Goal: Information Seeking & Learning: Learn about a topic

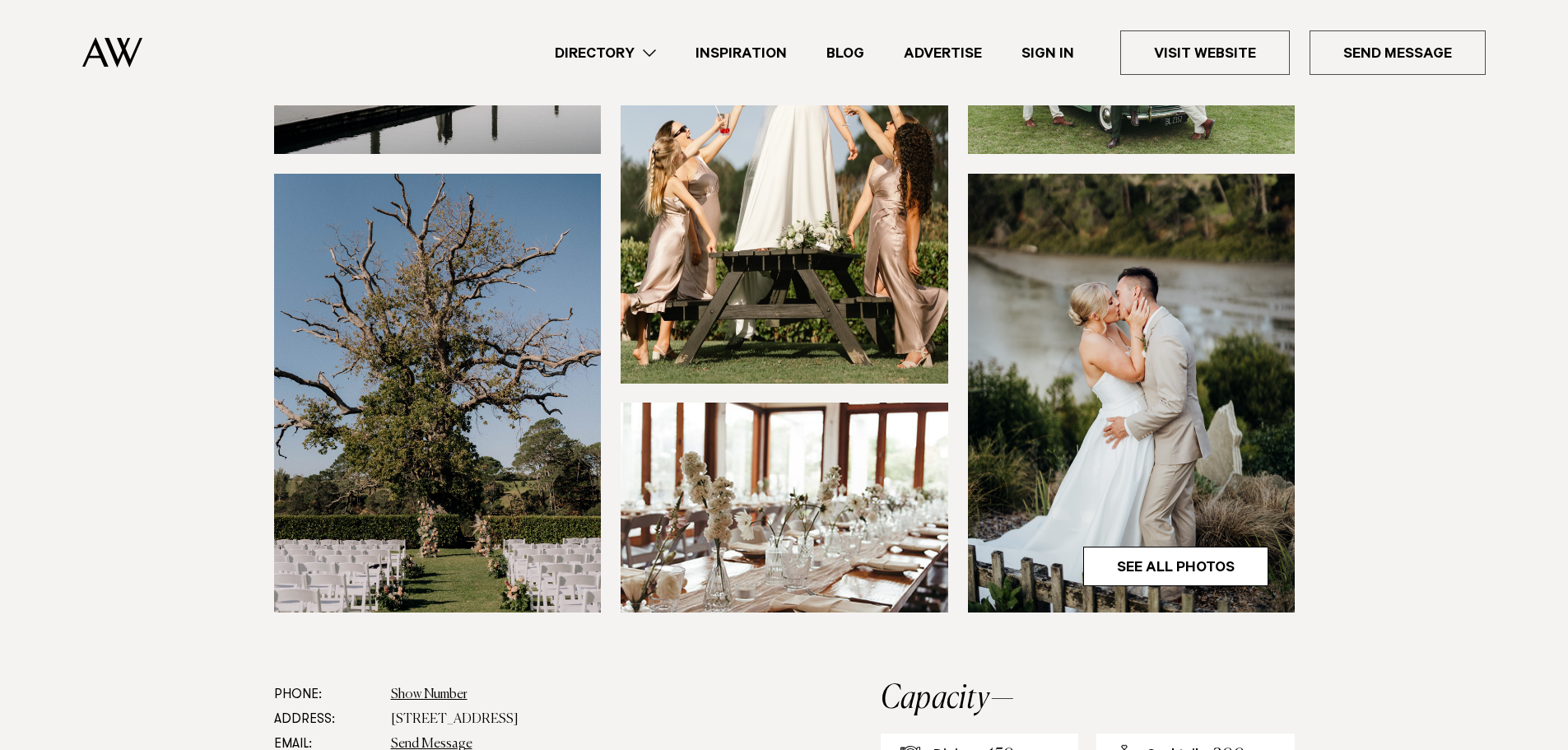
scroll to position [329, 0]
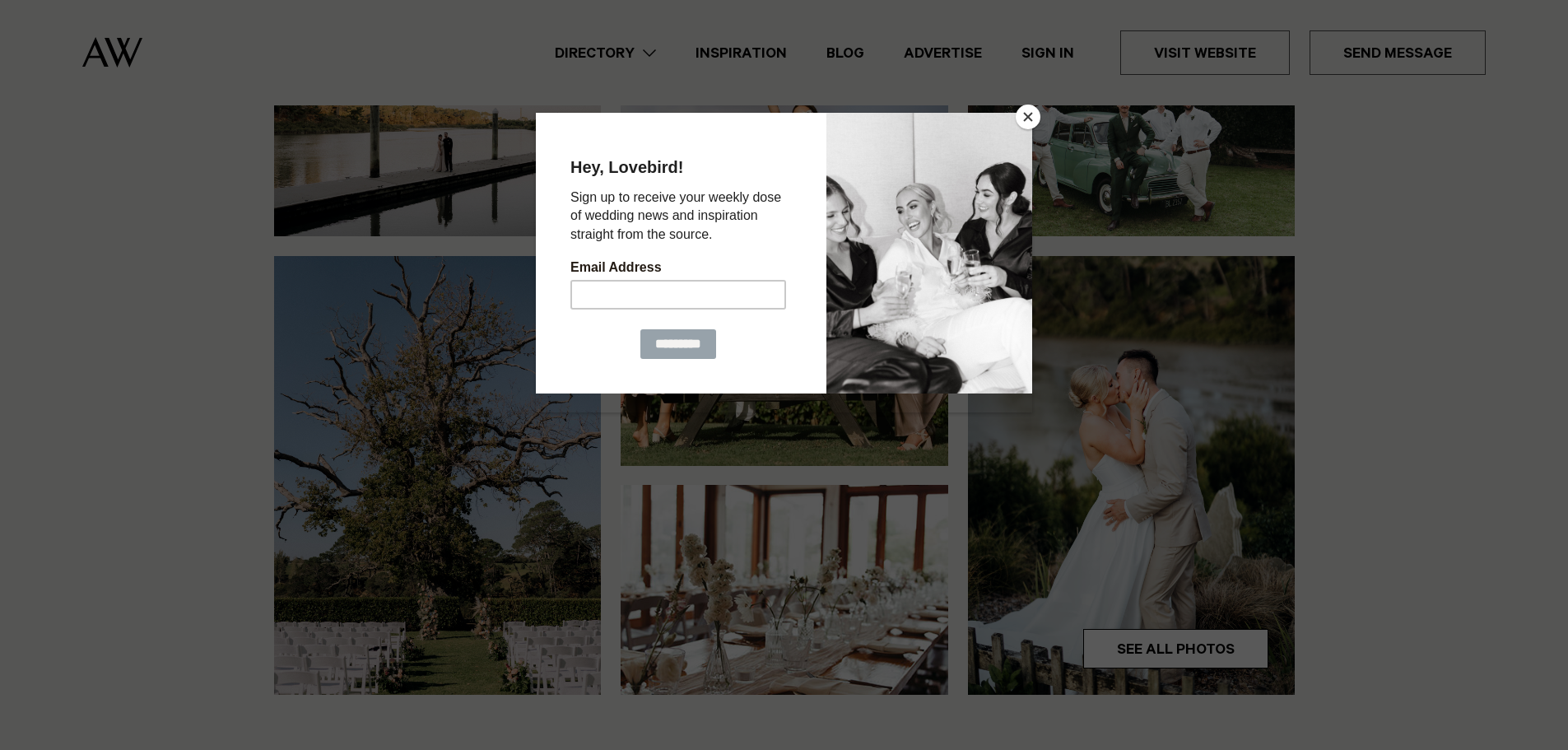
click at [1030, 116] on button "Close" at bounding box center [1028, 116] width 25 height 25
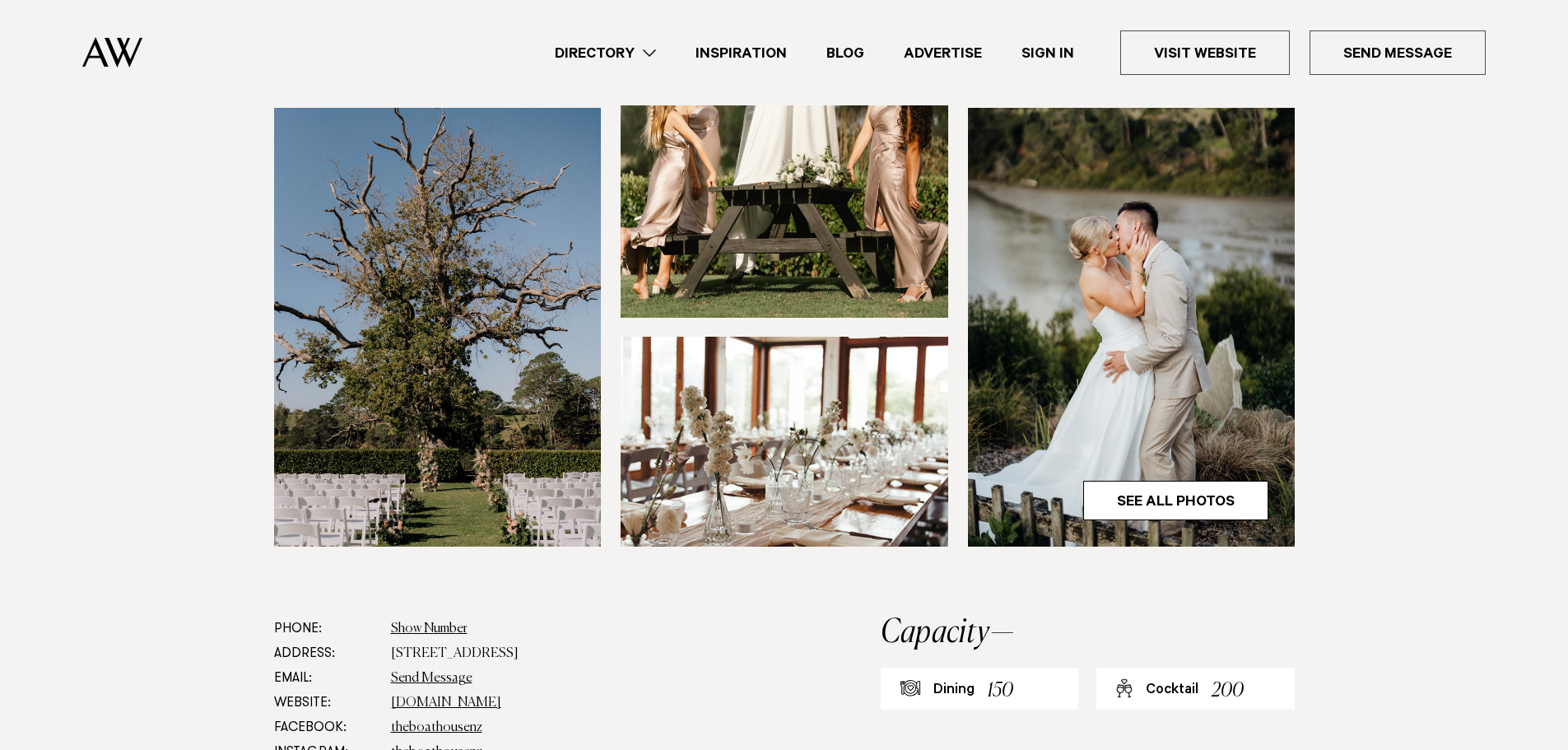
scroll to position [494, 0]
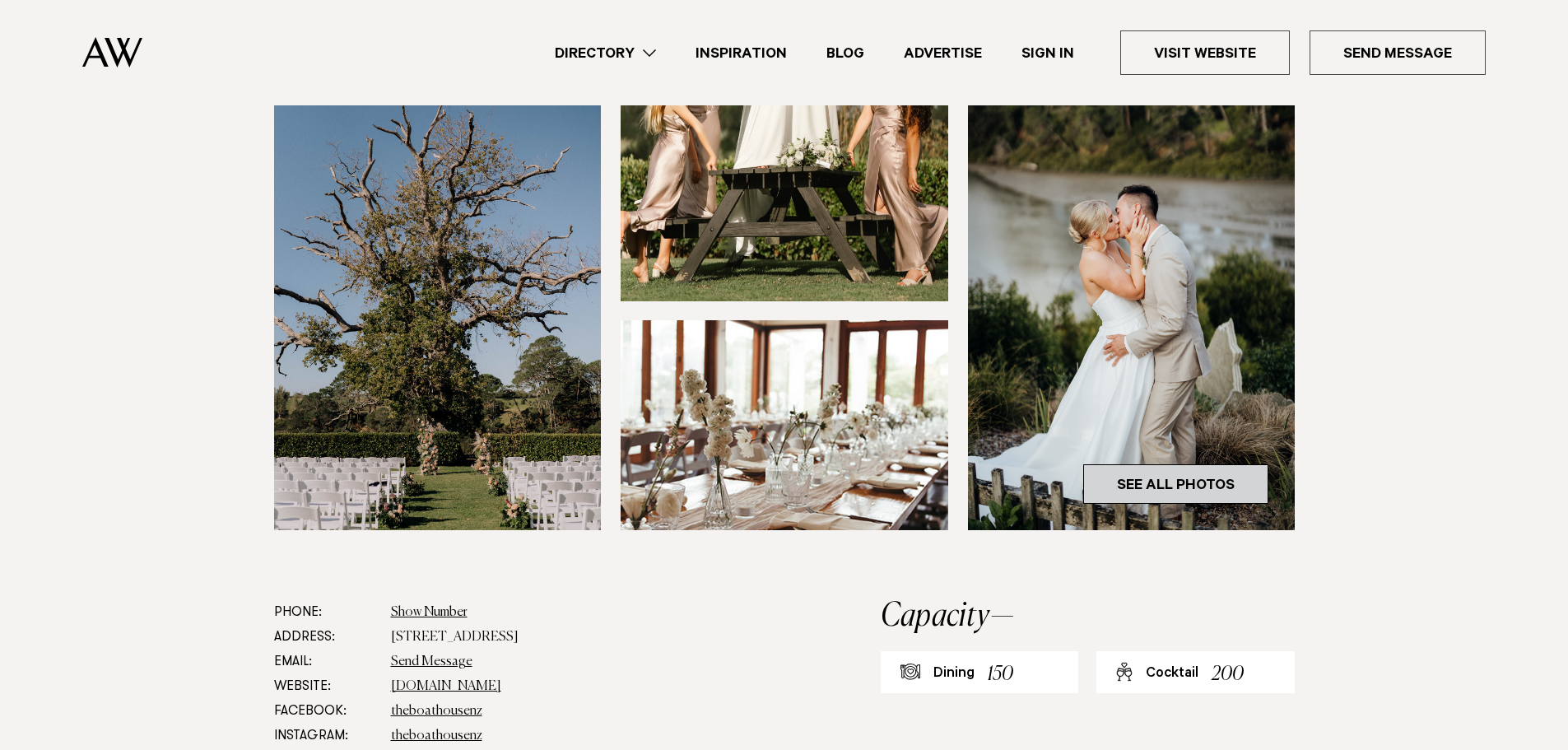
click at [1160, 492] on link "See All Photos" at bounding box center [1176, 484] width 185 height 40
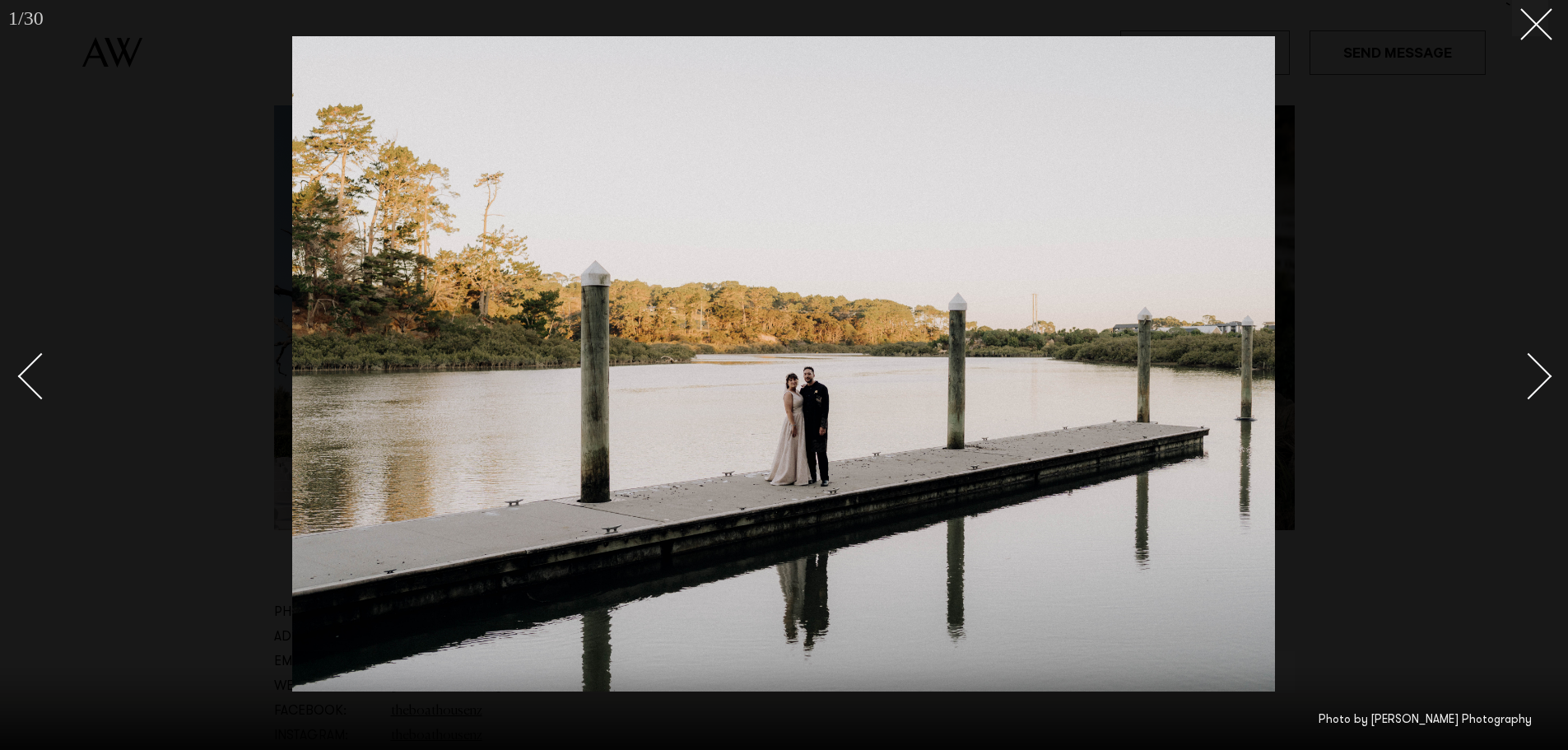
click at [1546, 377] on div "Next slide" at bounding box center [1529, 376] width 47 height 47
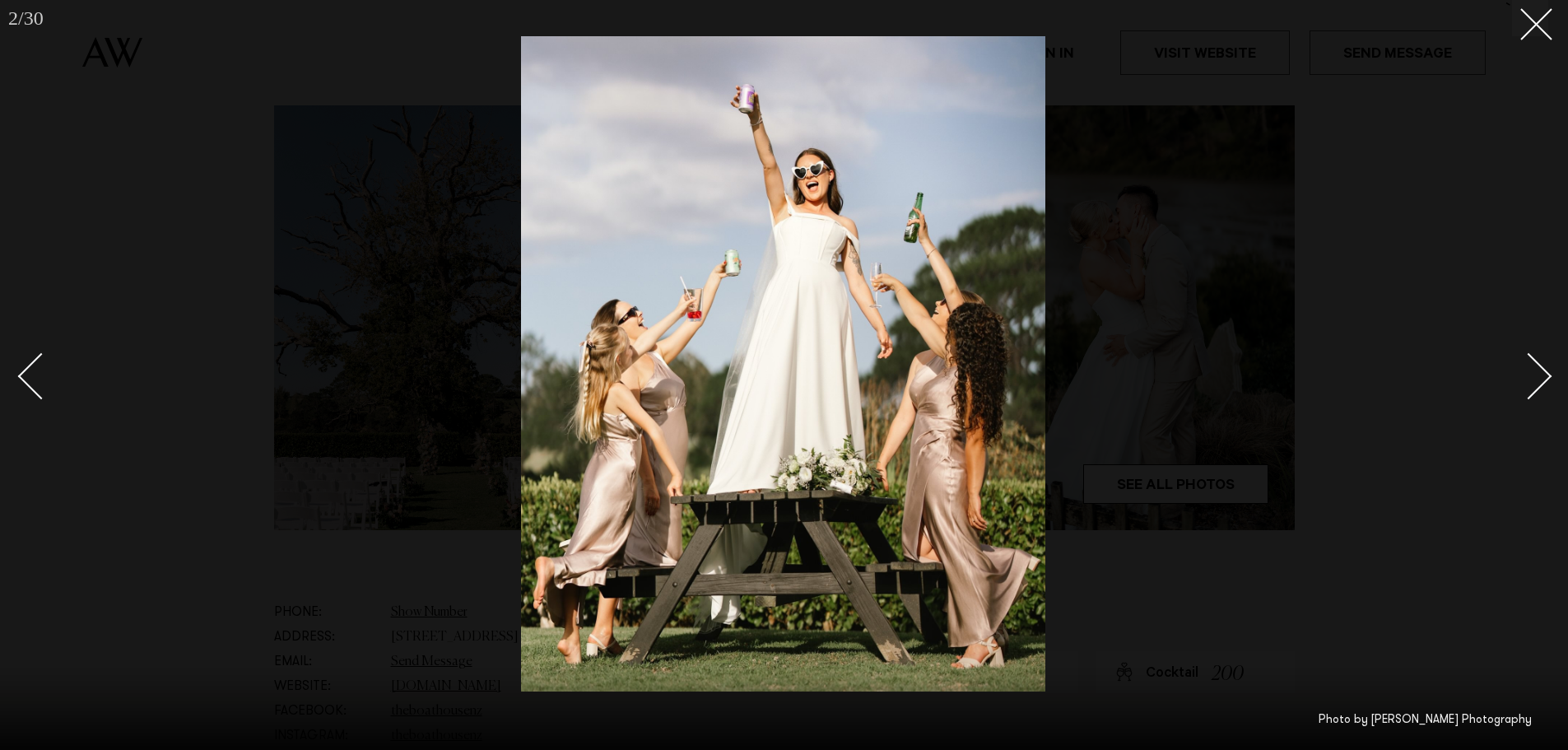
click at [1546, 377] on div "Next slide" at bounding box center [1529, 376] width 47 height 47
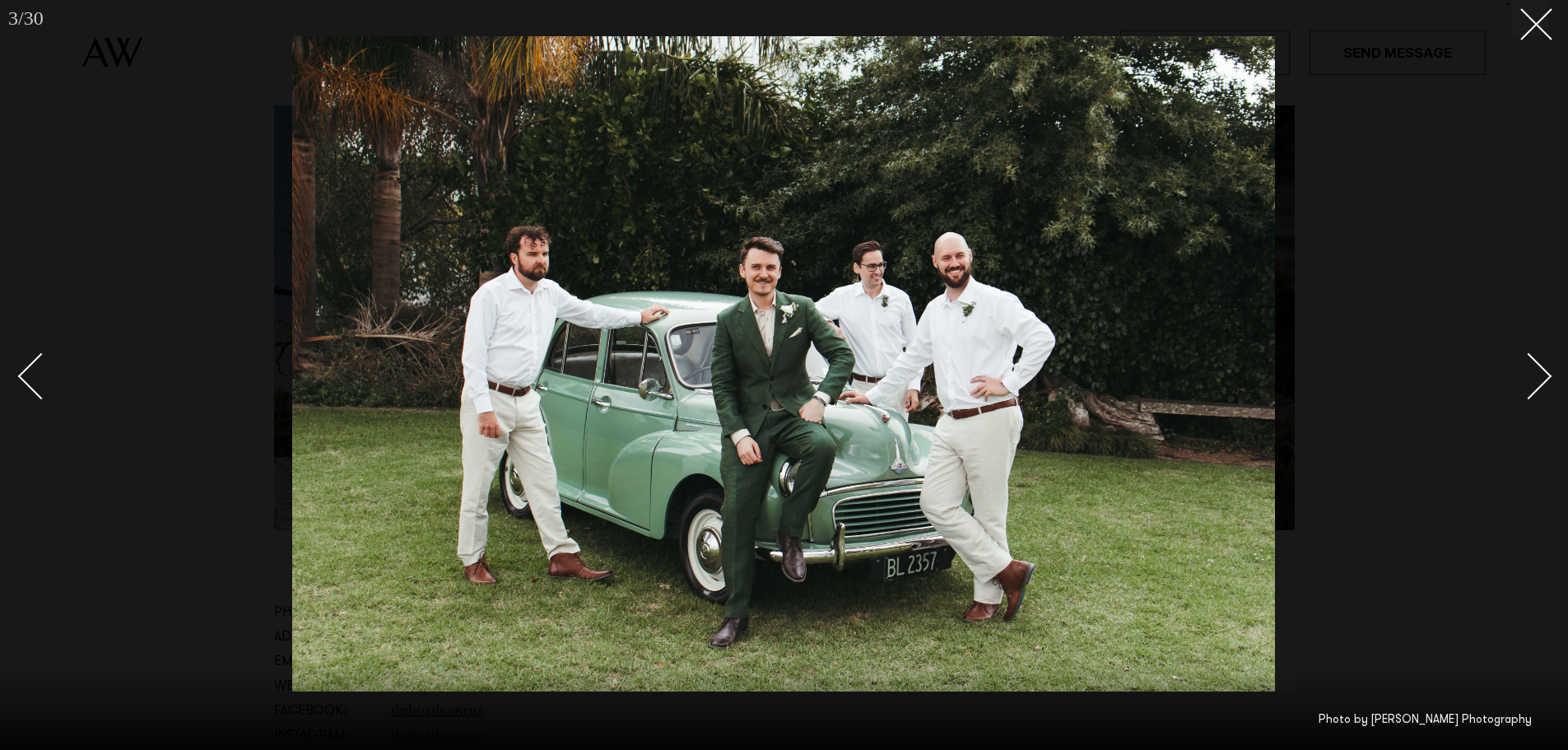
click at [1546, 377] on div "Next slide" at bounding box center [1529, 376] width 47 height 47
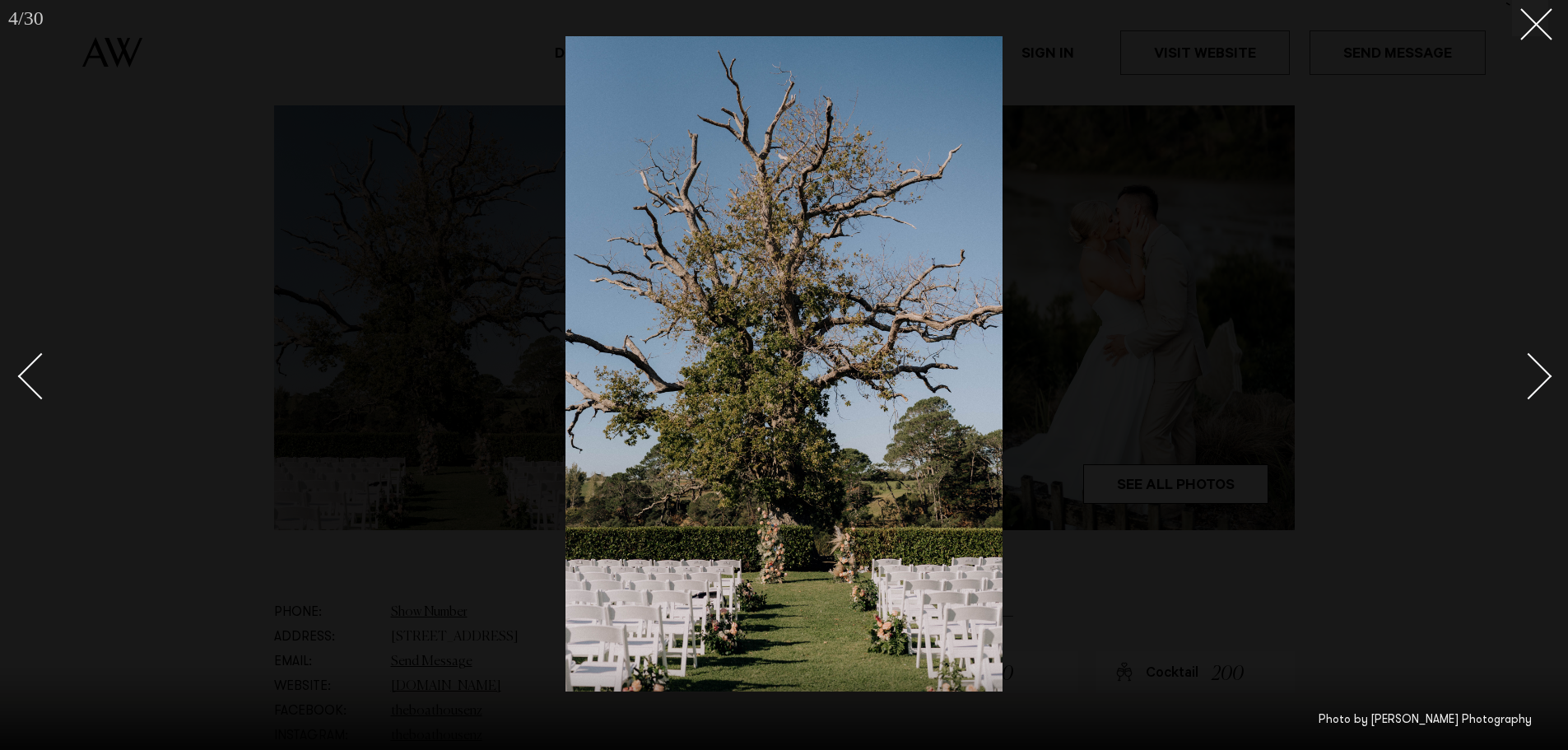
click at [1546, 378] on div "Next slide" at bounding box center [1529, 376] width 47 height 47
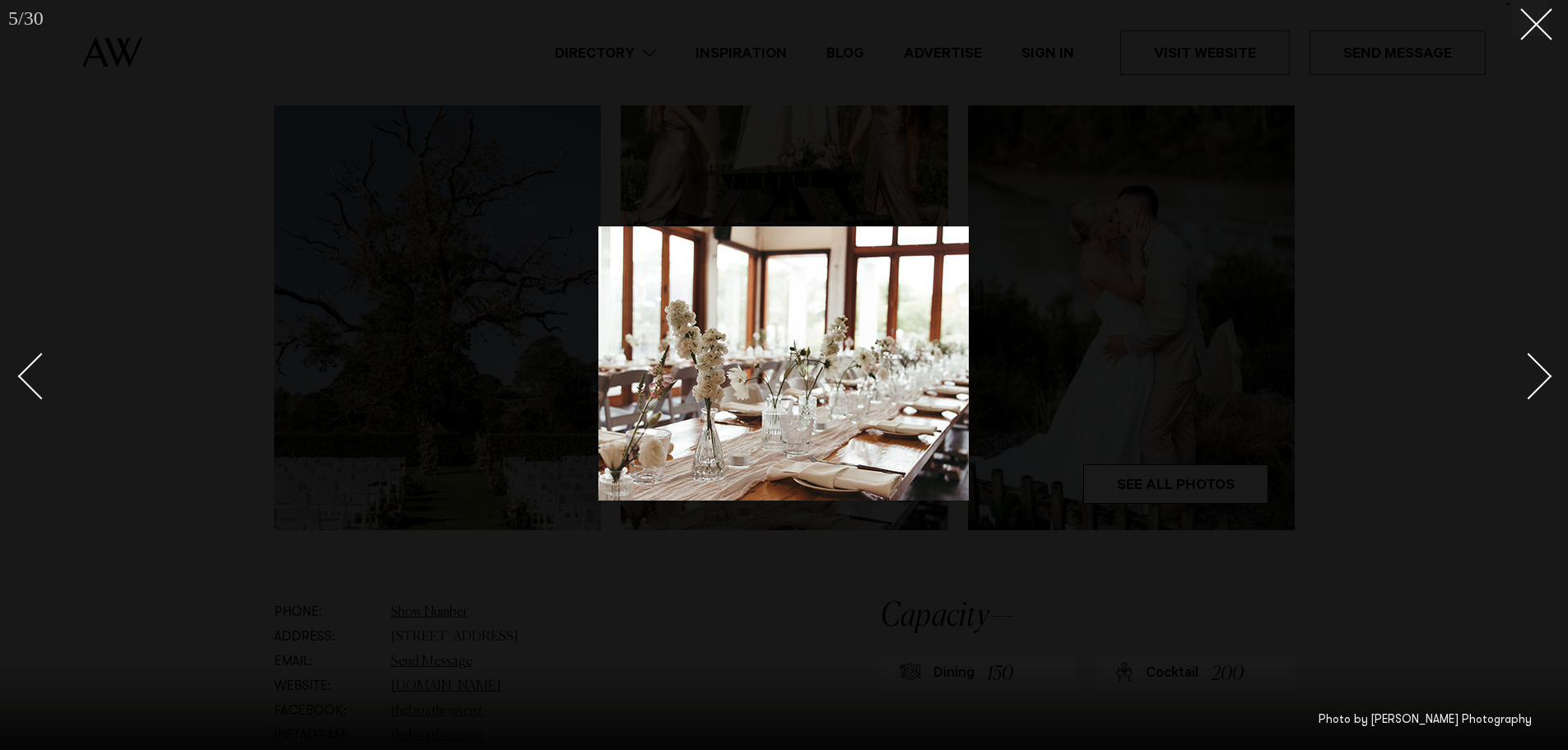
click at [1546, 378] on div "Next slide" at bounding box center [1529, 376] width 47 height 47
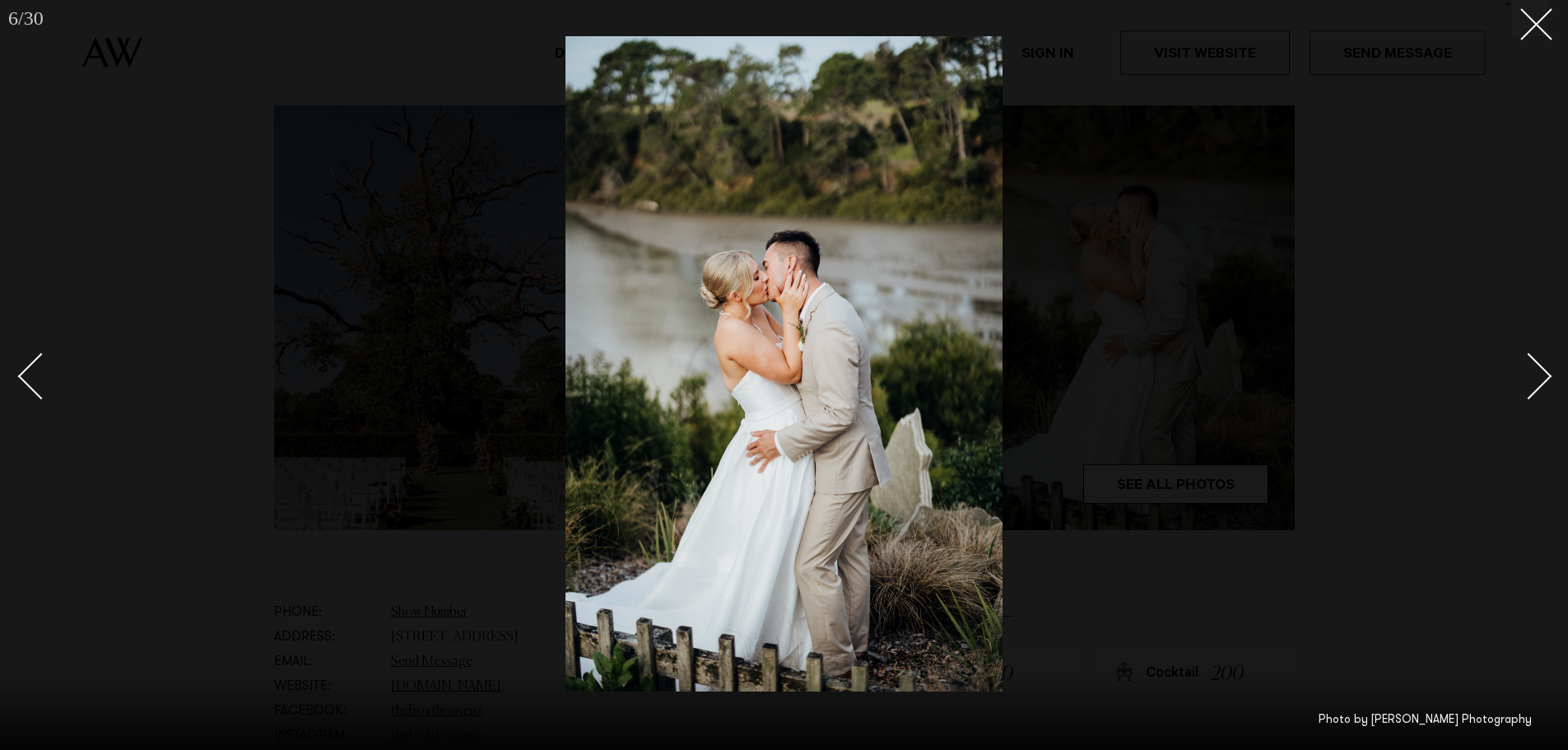
click at [1546, 378] on div "Next slide" at bounding box center [1529, 376] width 47 height 47
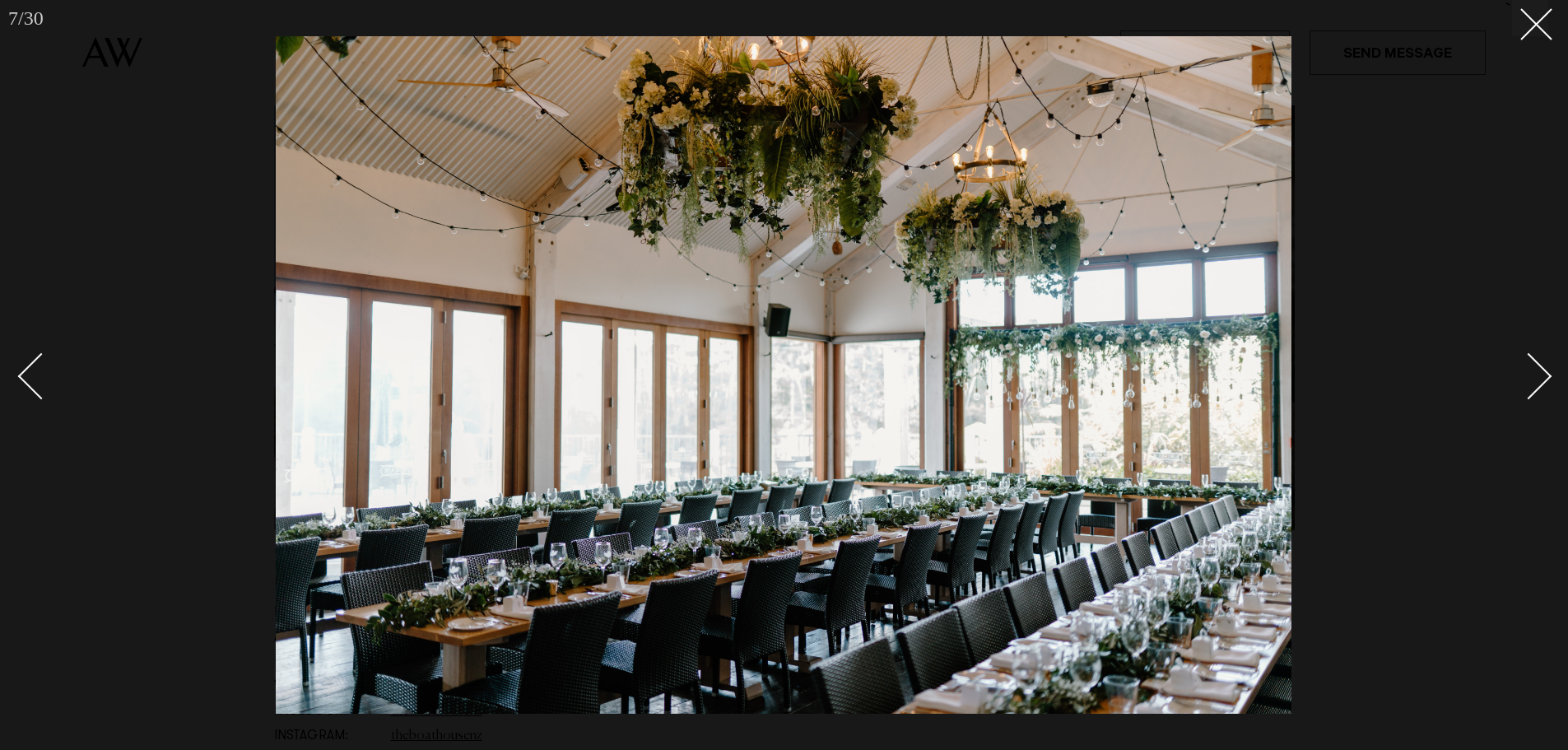
click at [1529, 371] on div "Next slide" at bounding box center [1529, 376] width 47 height 47
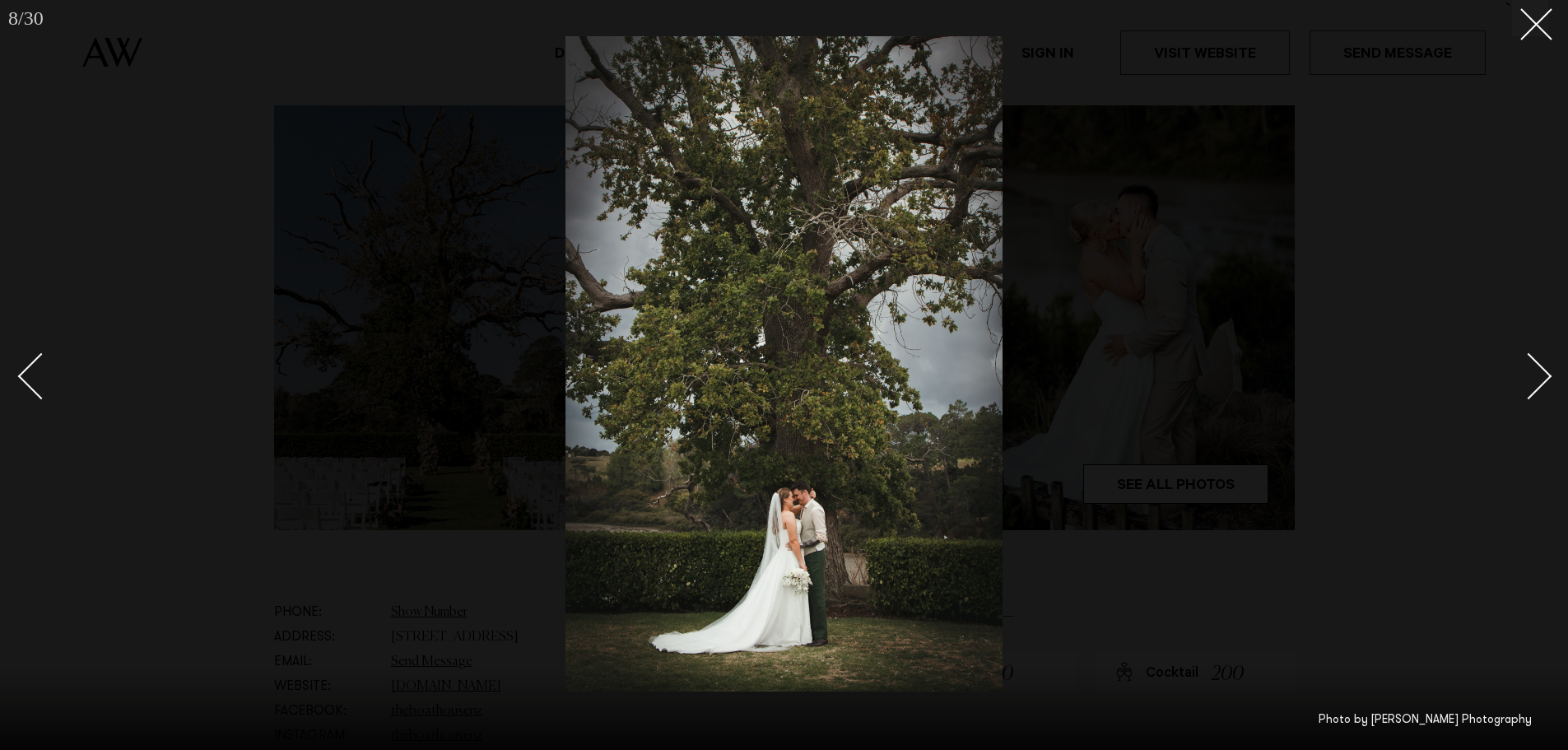
click at [1529, 371] on div "Next slide" at bounding box center [1529, 376] width 47 height 47
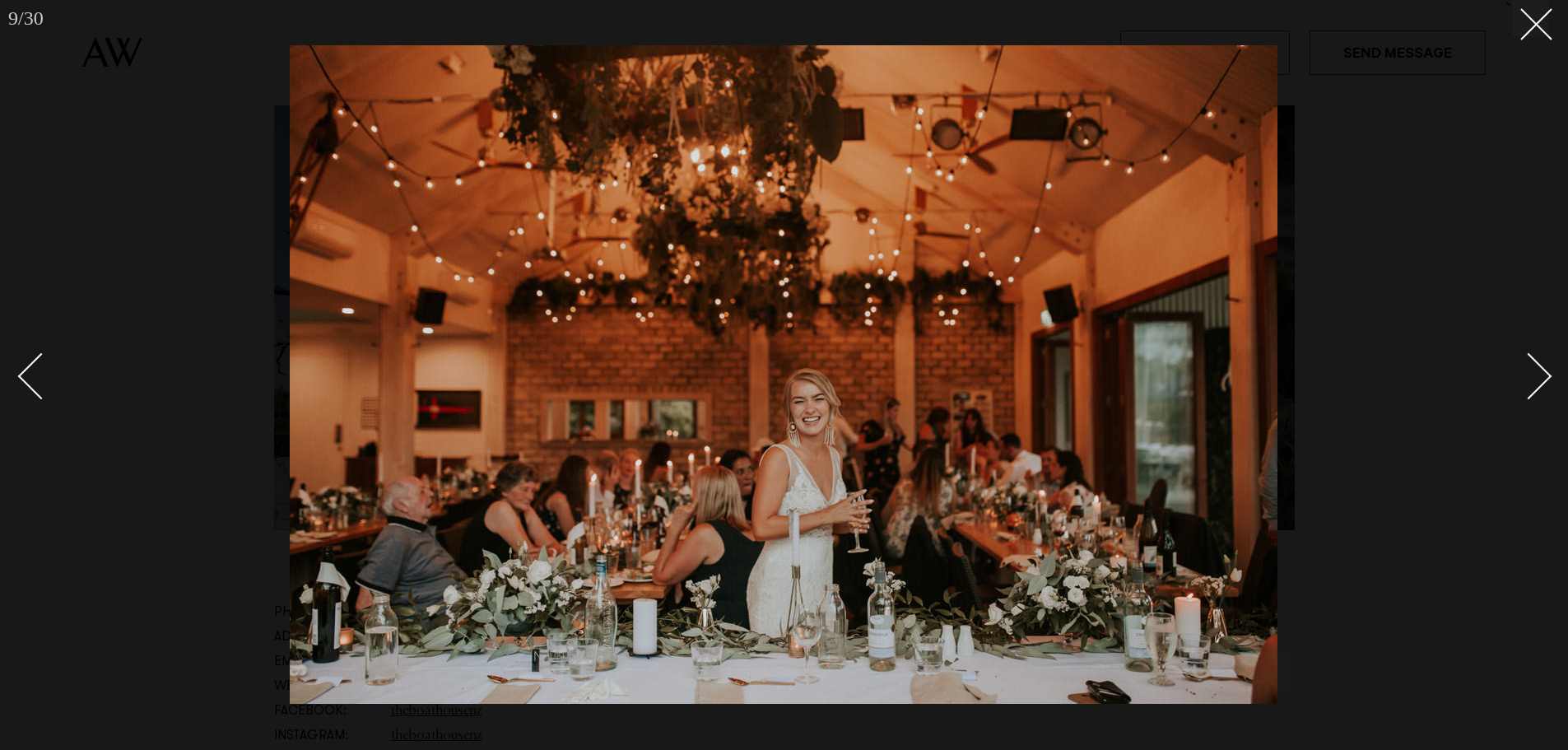
click at [1530, 371] on div "Next slide" at bounding box center [1529, 376] width 47 height 47
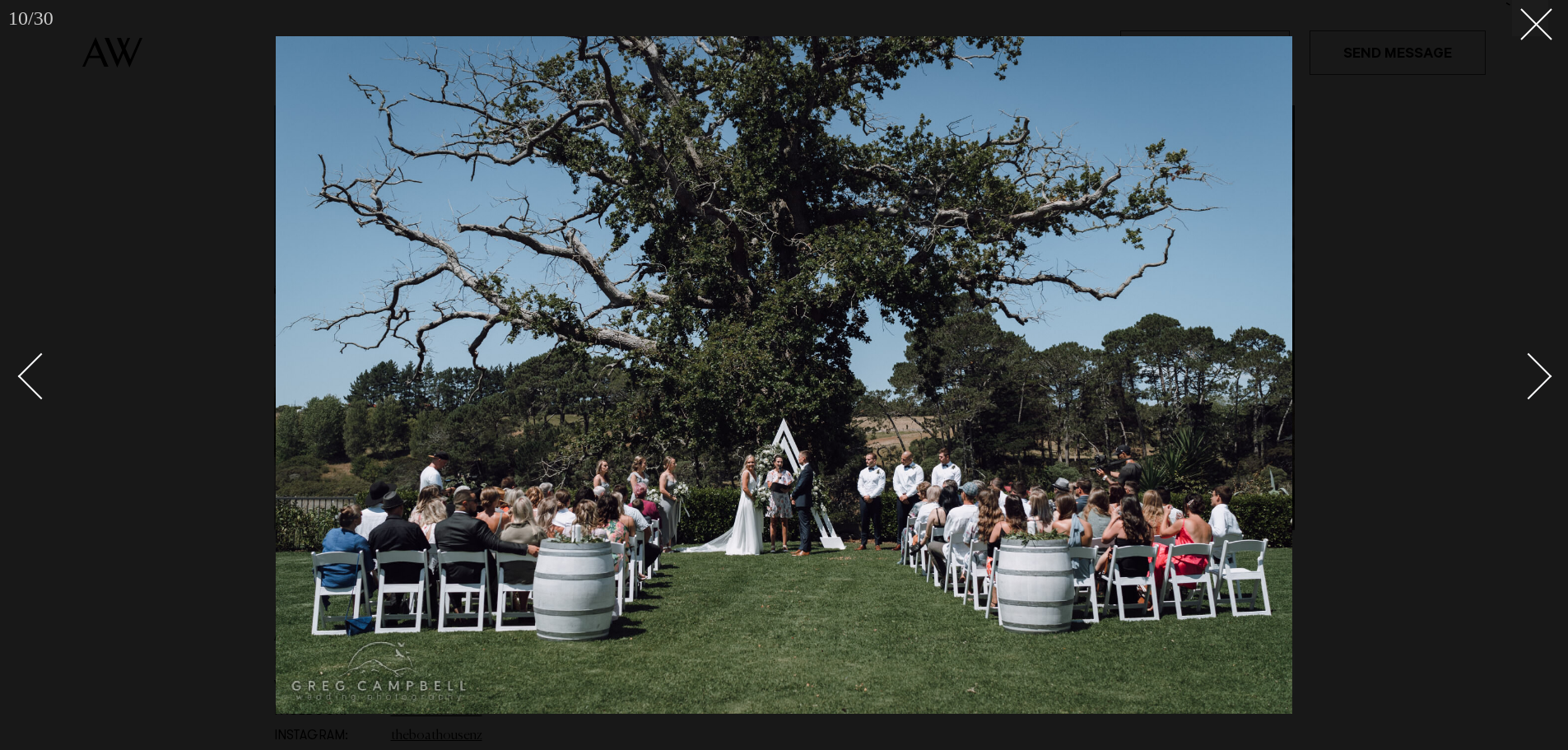
click at [1530, 371] on div "Next slide" at bounding box center [1529, 376] width 47 height 47
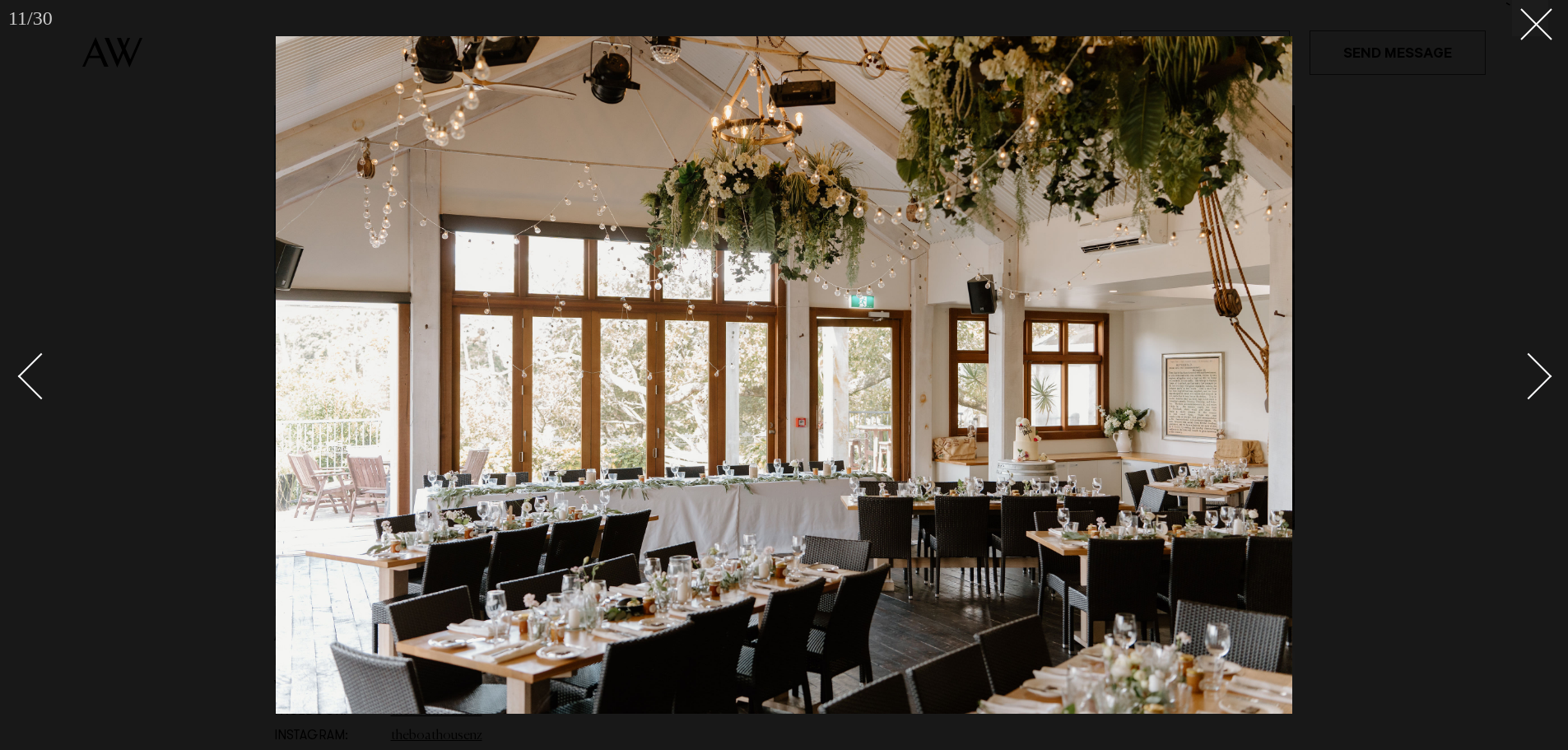
click at [1530, 371] on div "Next slide" at bounding box center [1529, 376] width 47 height 47
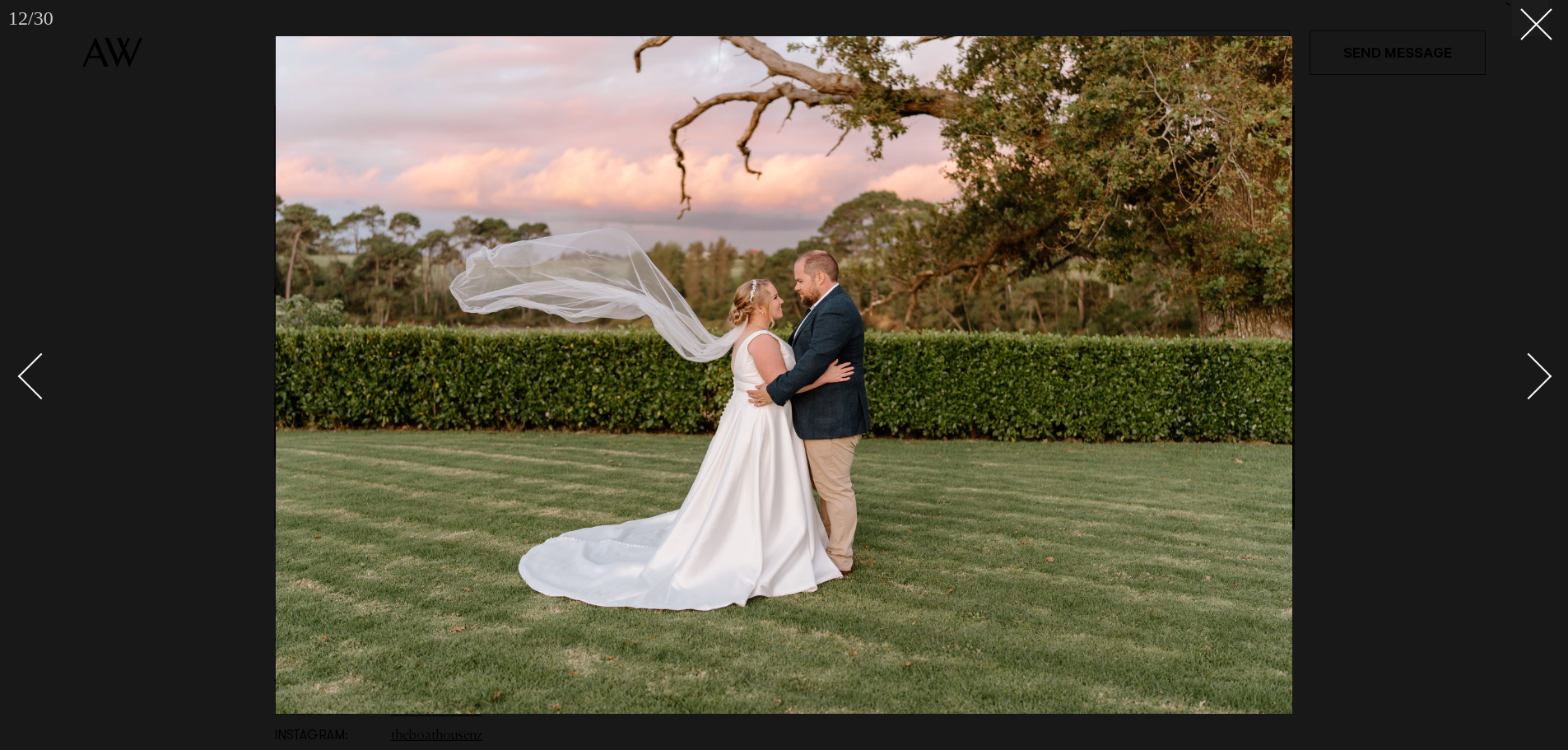
click at [23, 366] on link at bounding box center [48, 375] width 58 height 82
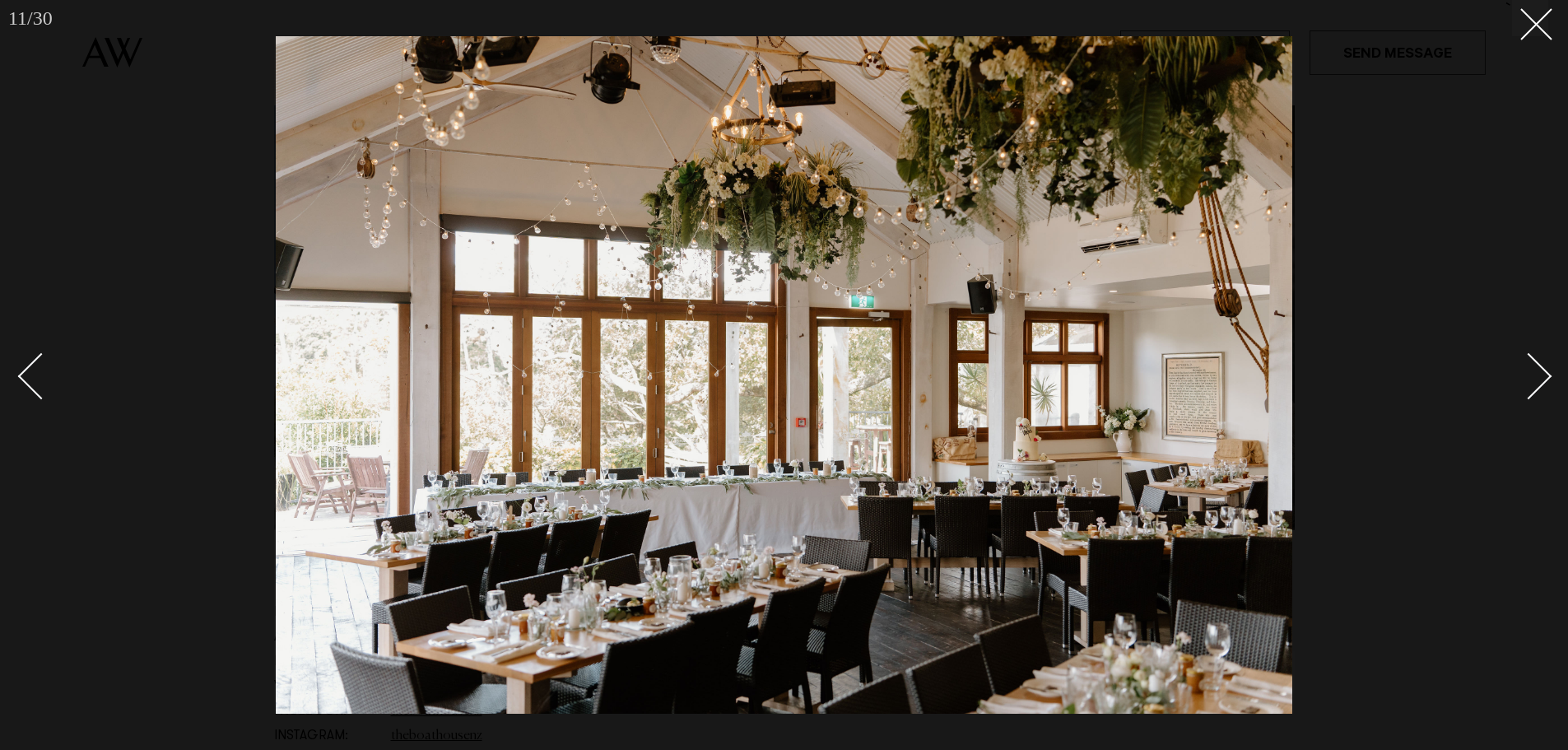
click at [1533, 389] on div "Next slide" at bounding box center [1529, 376] width 47 height 47
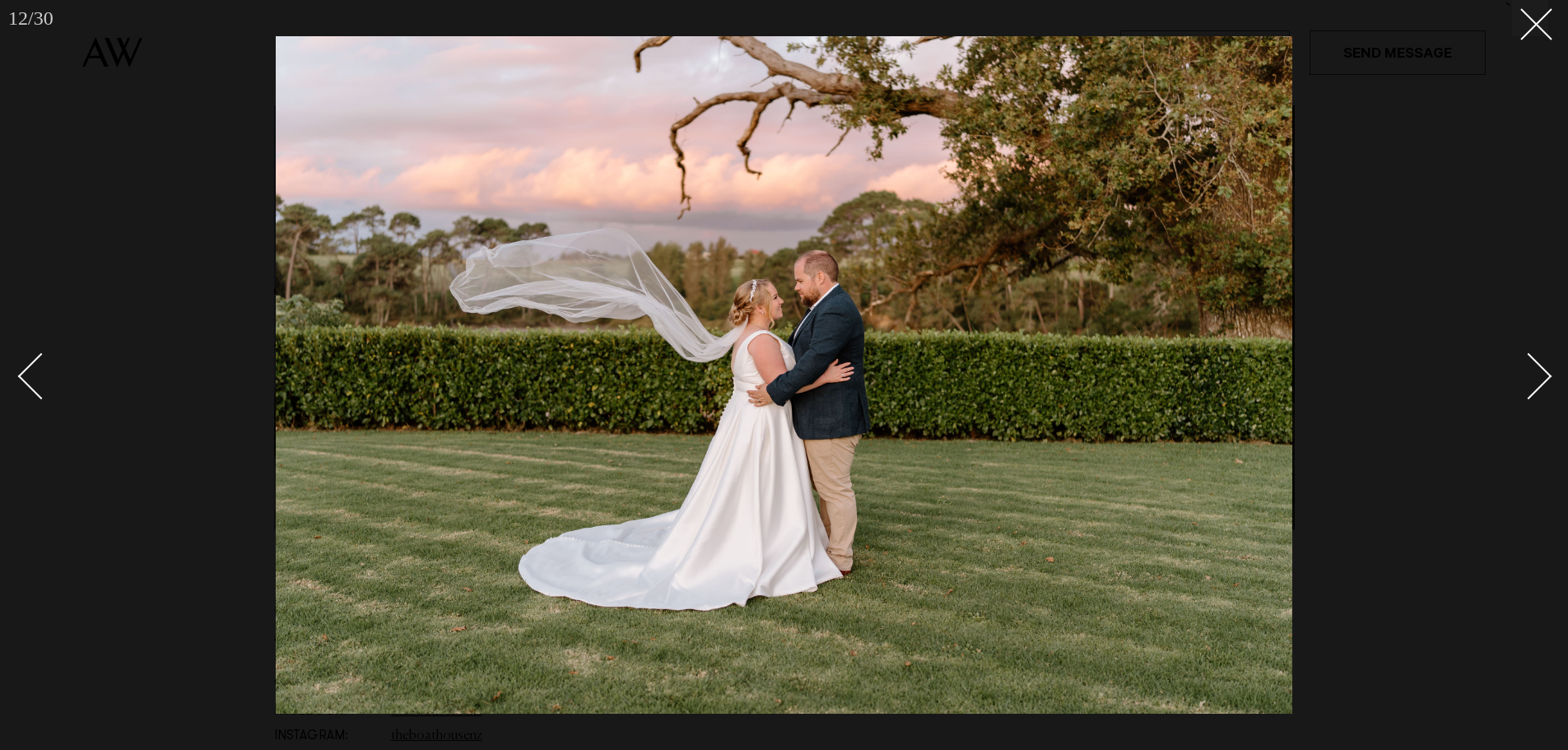
click at [1533, 389] on div "Next slide" at bounding box center [1529, 376] width 47 height 47
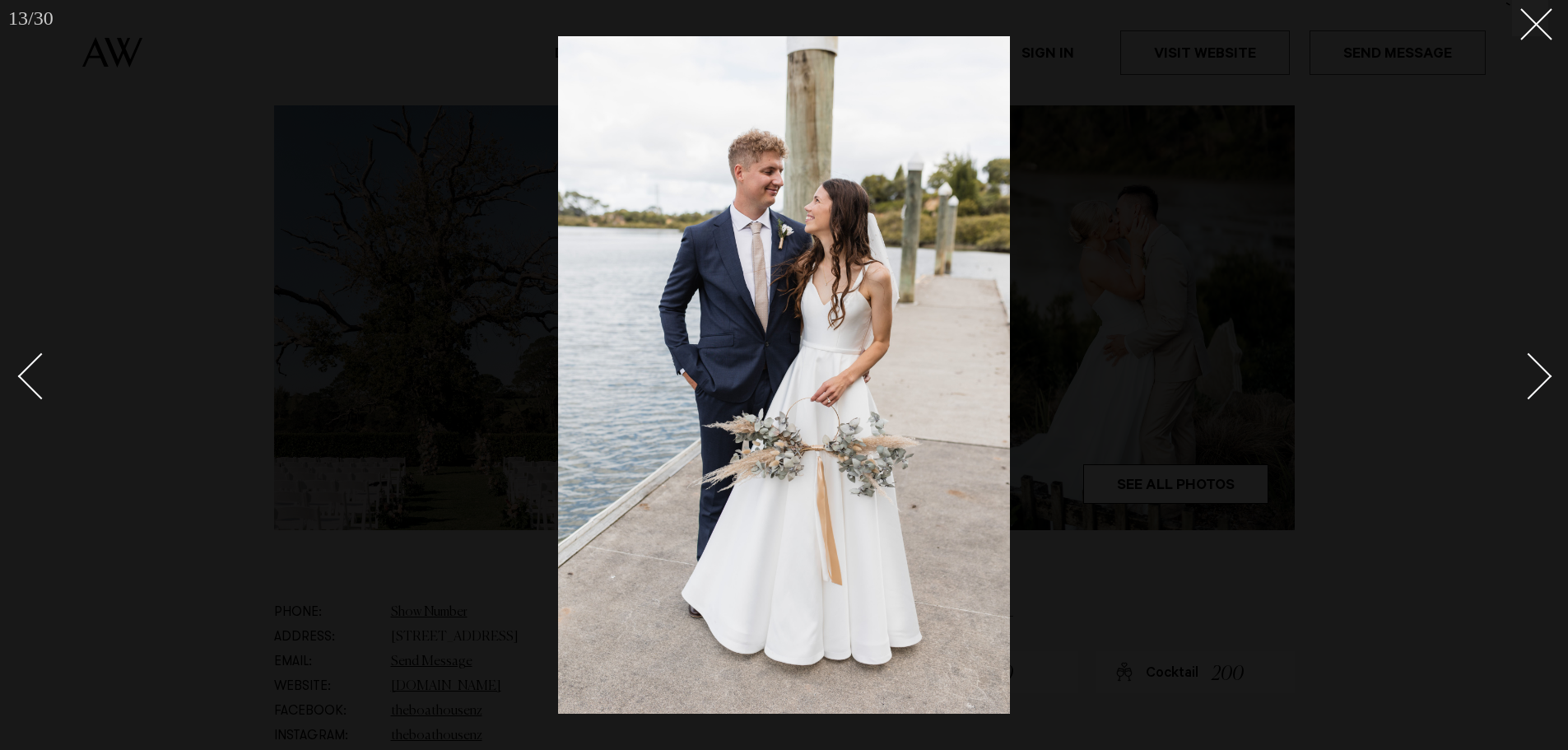
click at [1533, 389] on div "Next slide" at bounding box center [1529, 376] width 47 height 47
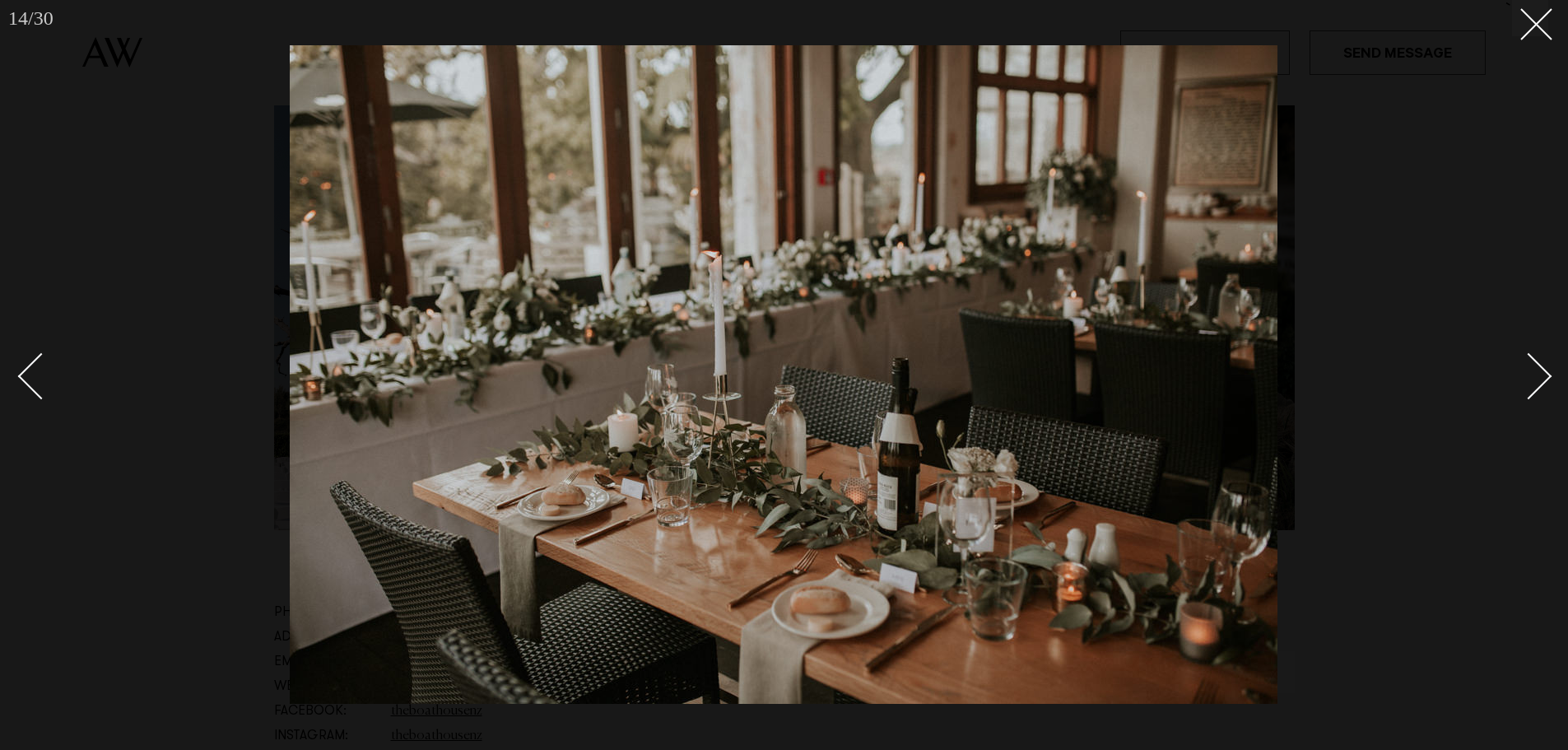
click at [1539, 394] on link at bounding box center [1520, 375] width 58 height 82
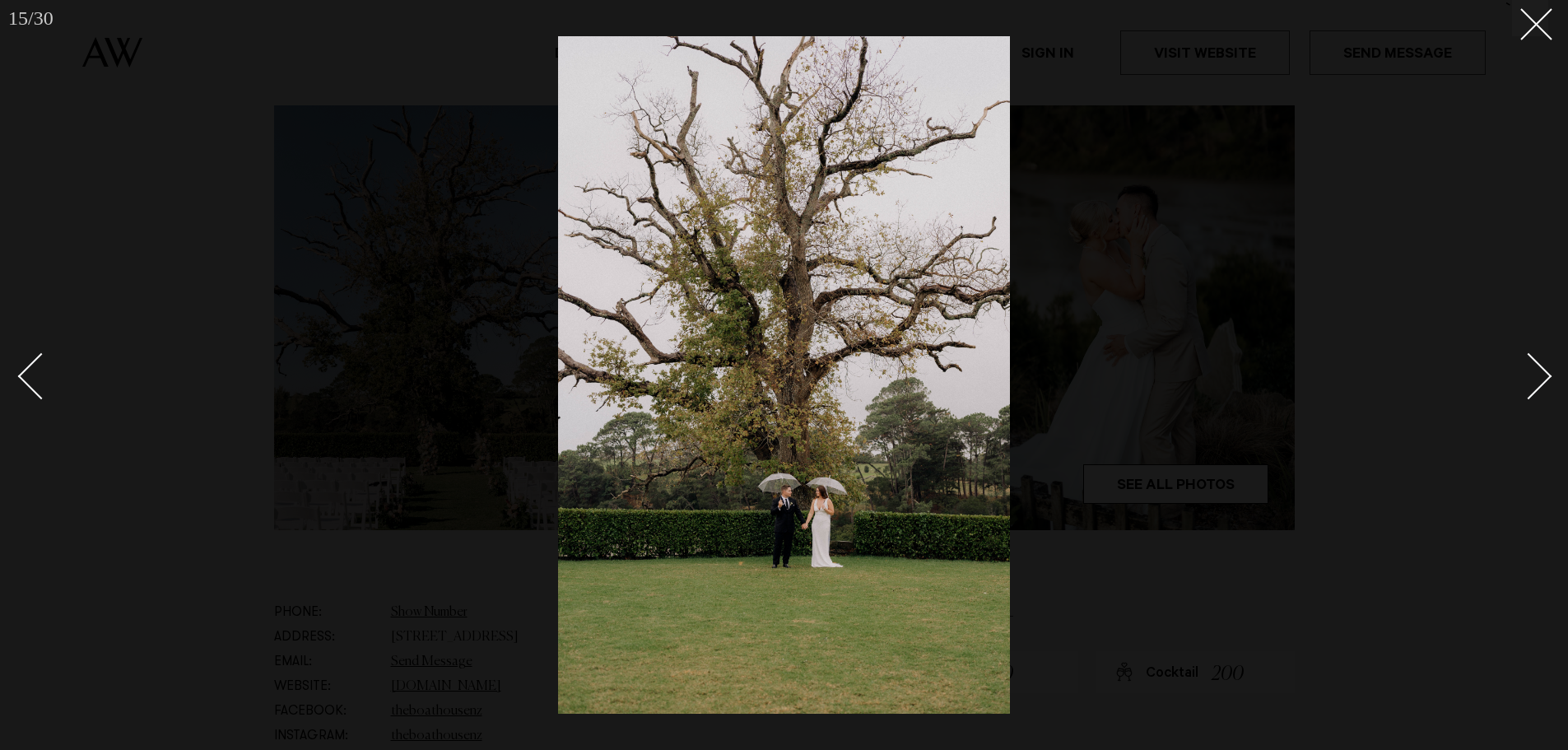
click at [1539, 394] on link at bounding box center [1520, 375] width 58 height 82
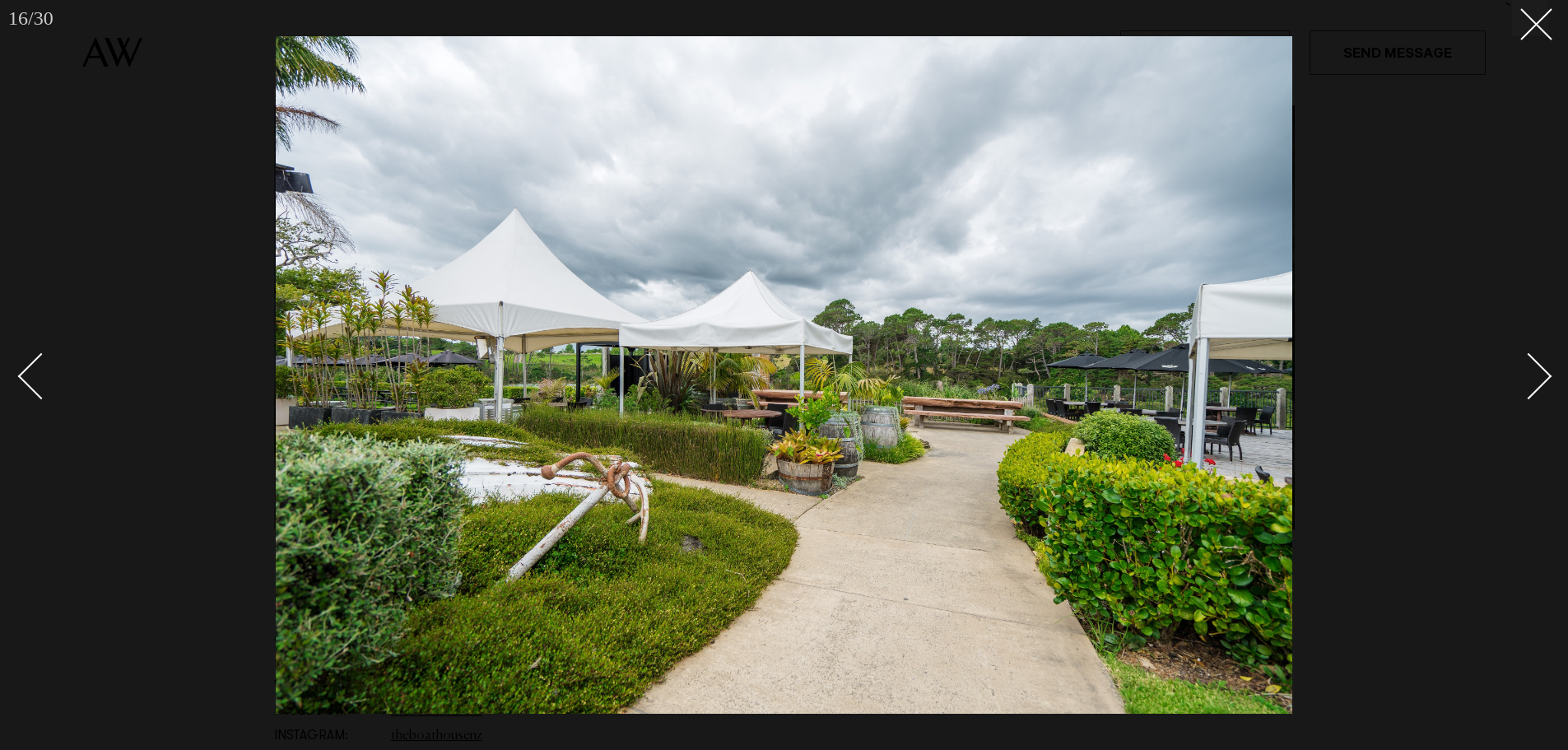
click at [1531, 373] on div "Next slide" at bounding box center [1529, 376] width 47 height 47
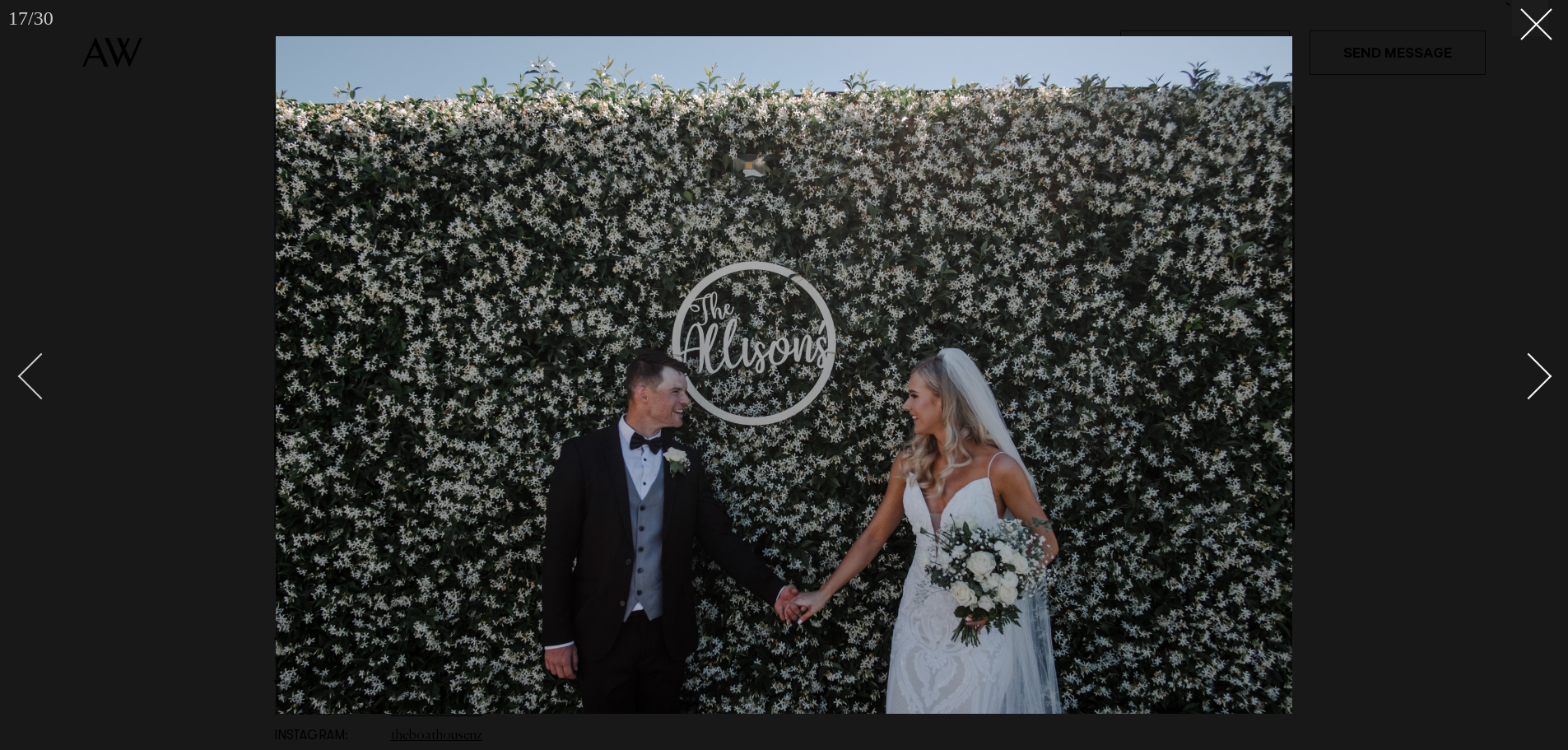
click at [41, 384] on div "Previous slide" at bounding box center [41, 376] width 47 height 47
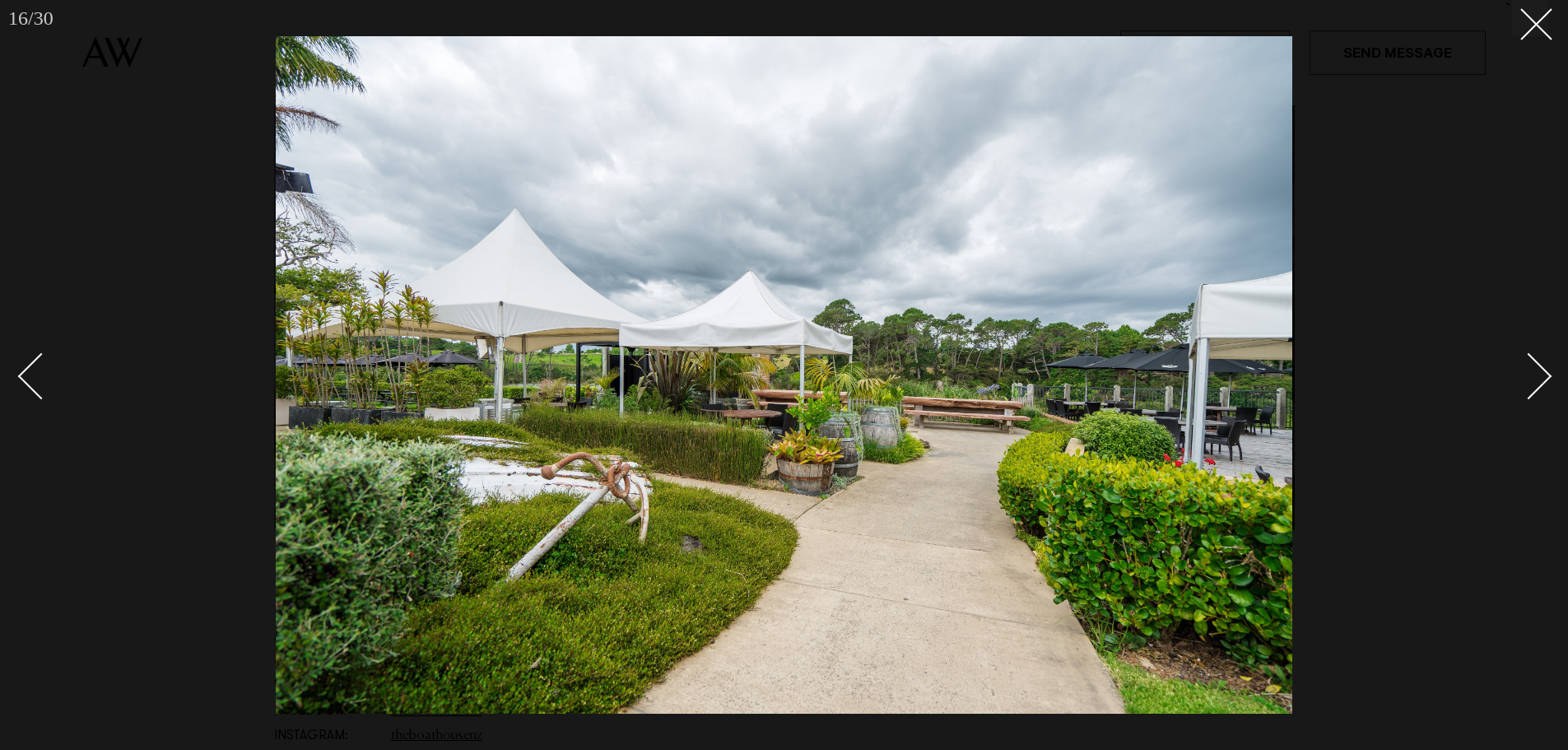
click at [1512, 373] on div "Next slide" at bounding box center [1529, 376] width 47 height 47
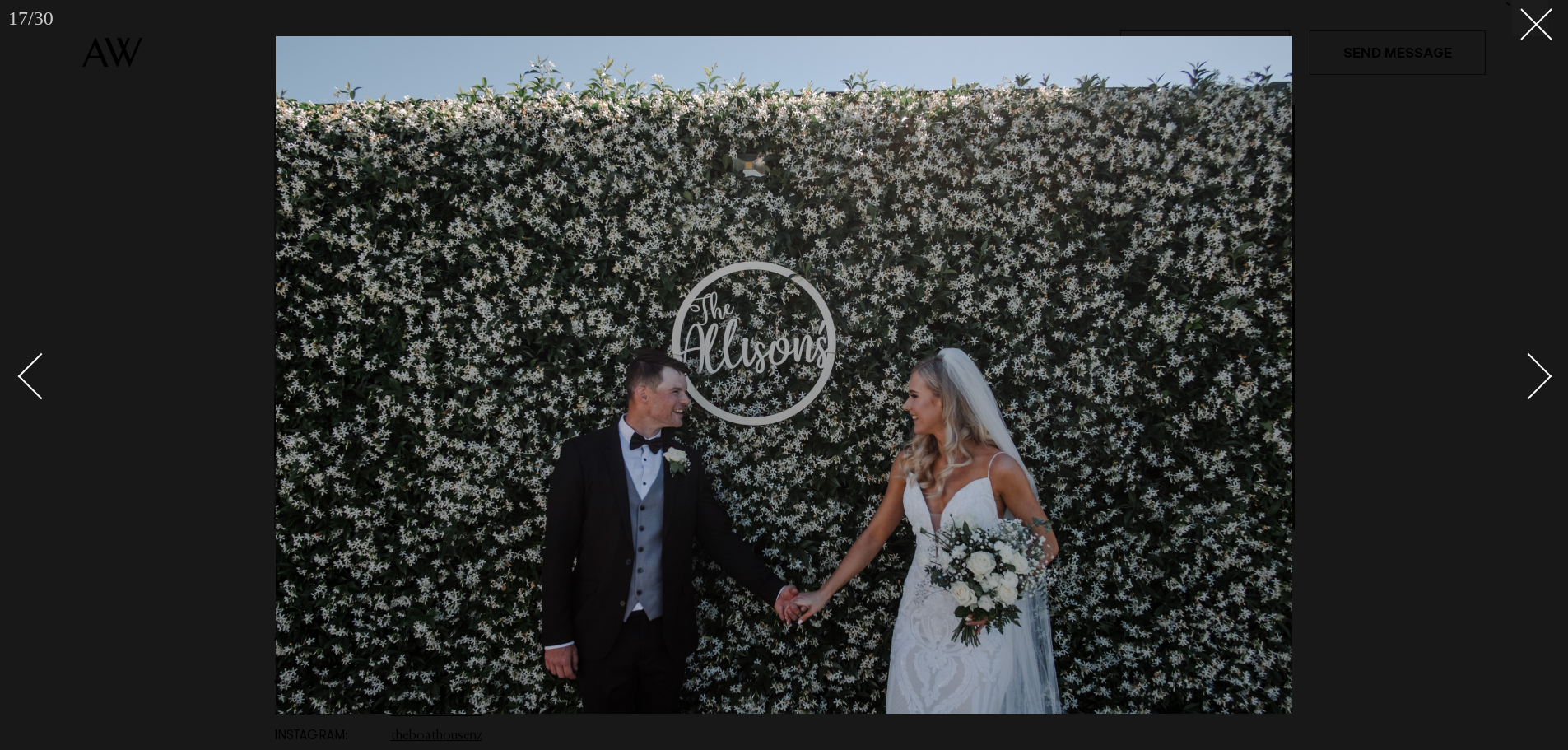
click at [1512, 373] on div "Next slide" at bounding box center [1529, 376] width 47 height 47
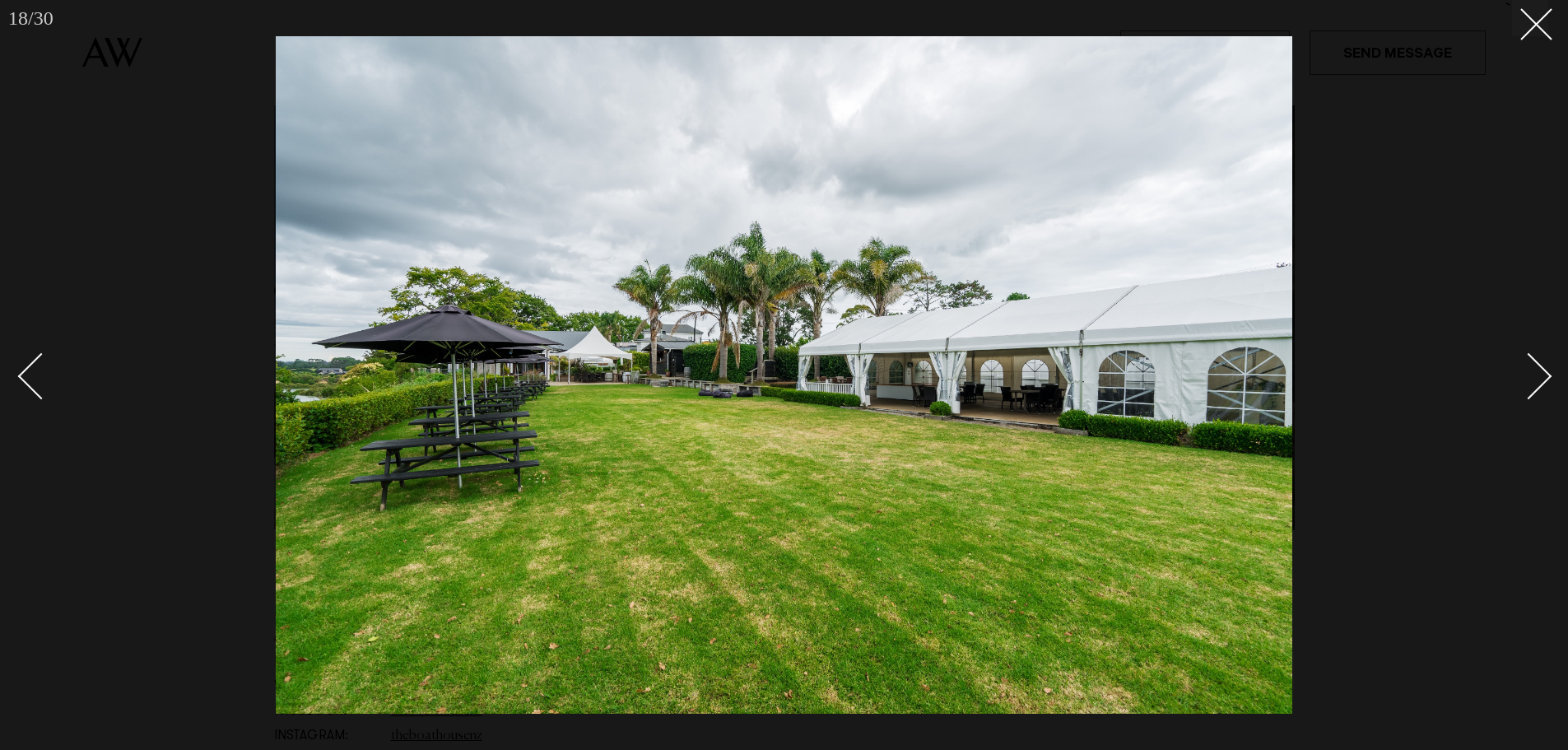
click at [1529, 374] on div "Next slide" at bounding box center [1529, 376] width 47 height 47
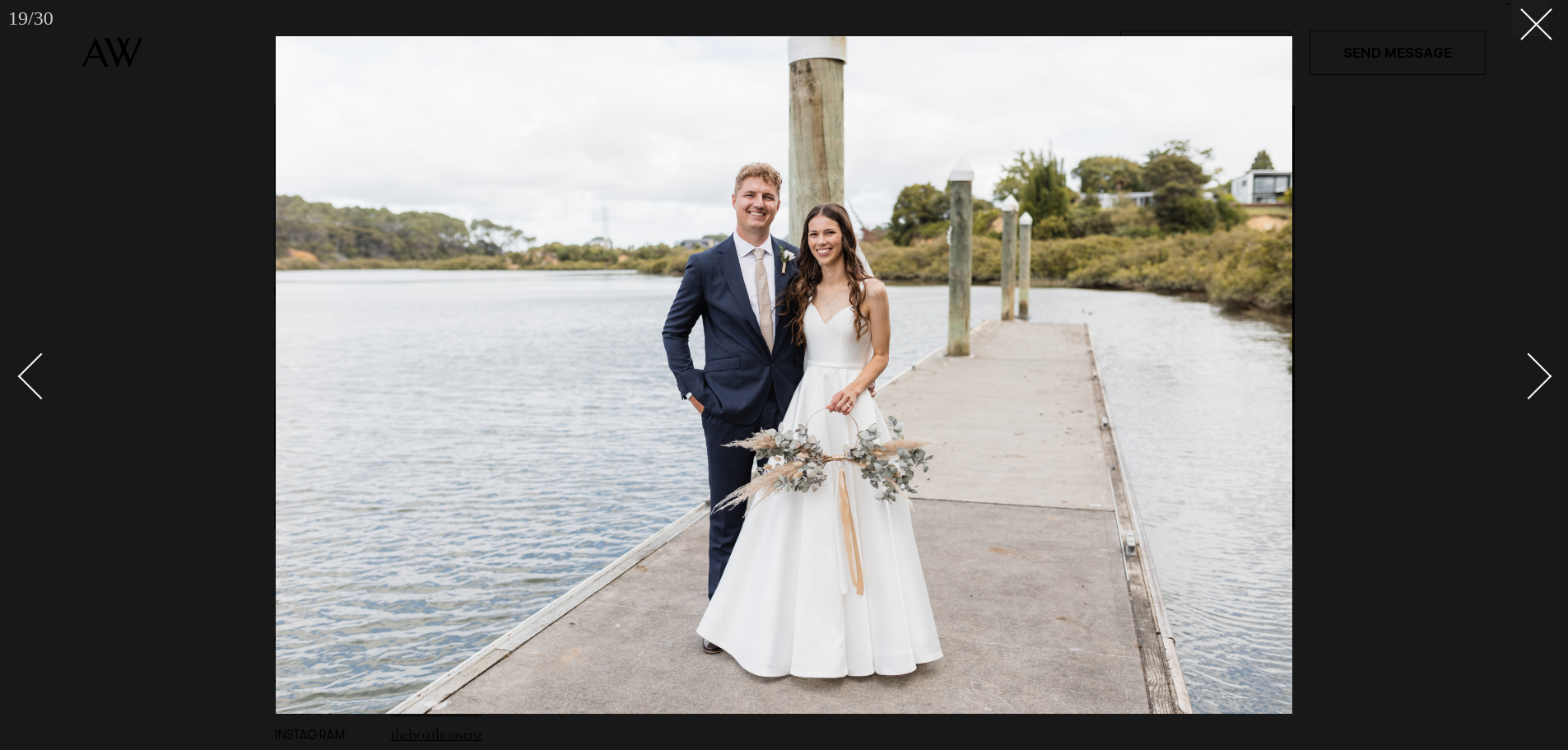
click at [1529, 374] on div "Next slide" at bounding box center [1529, 376] width 47 height 47
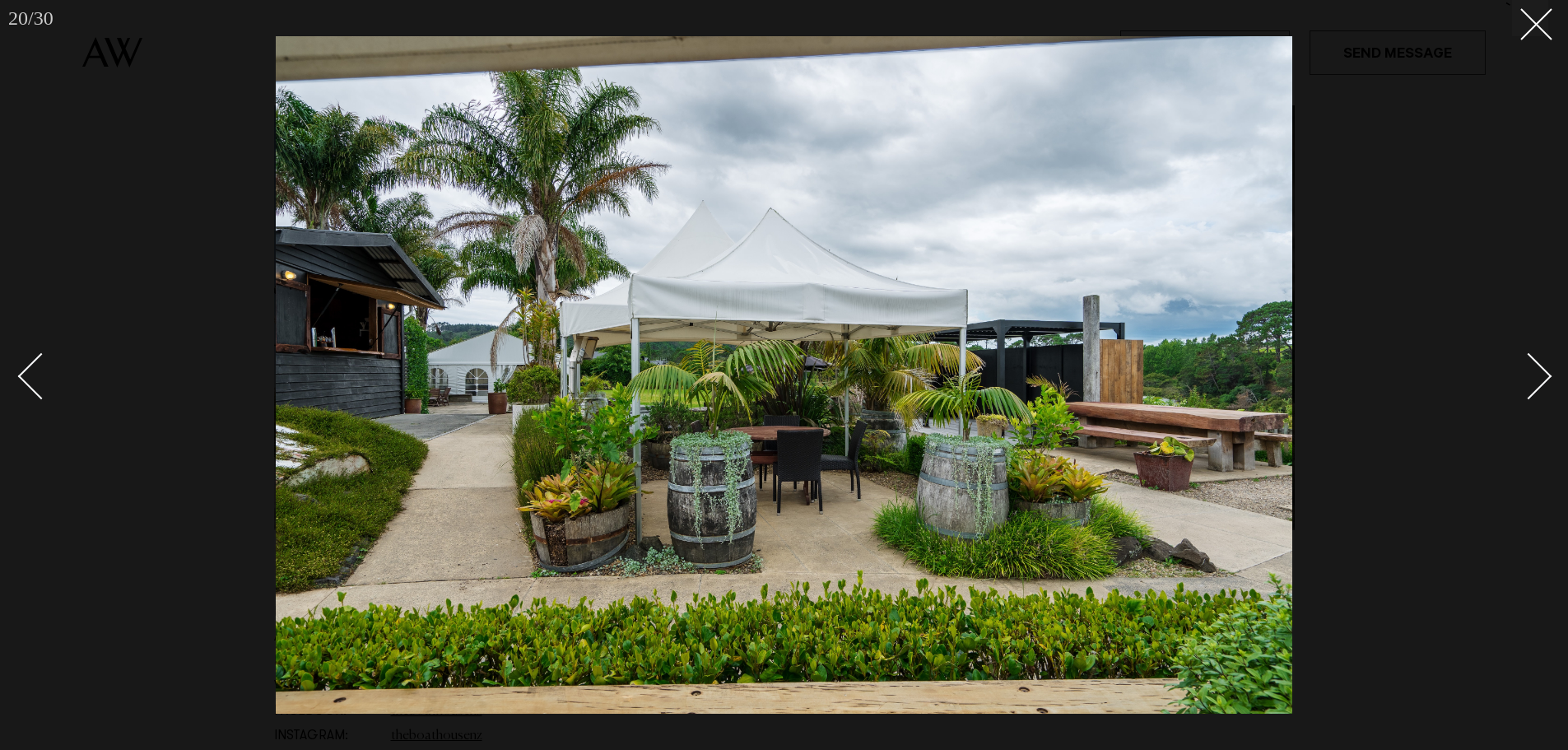
click at [1529, 374] on div "Next slide" at bounding box center [1529, 376] width 47 height 47
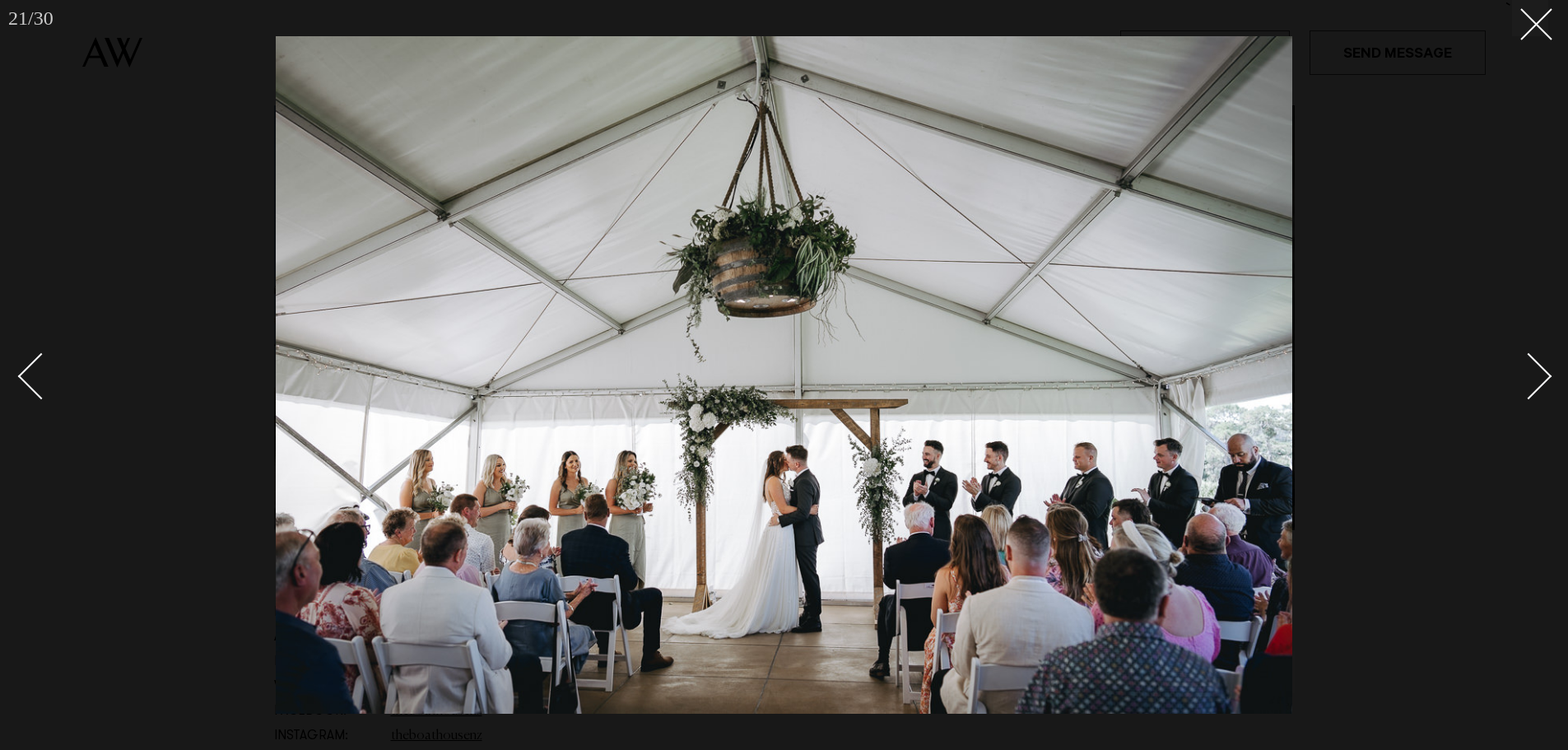
click at [1529, 378] on div "Next slide" at bounding box center [1529, 376] width 47 height 47
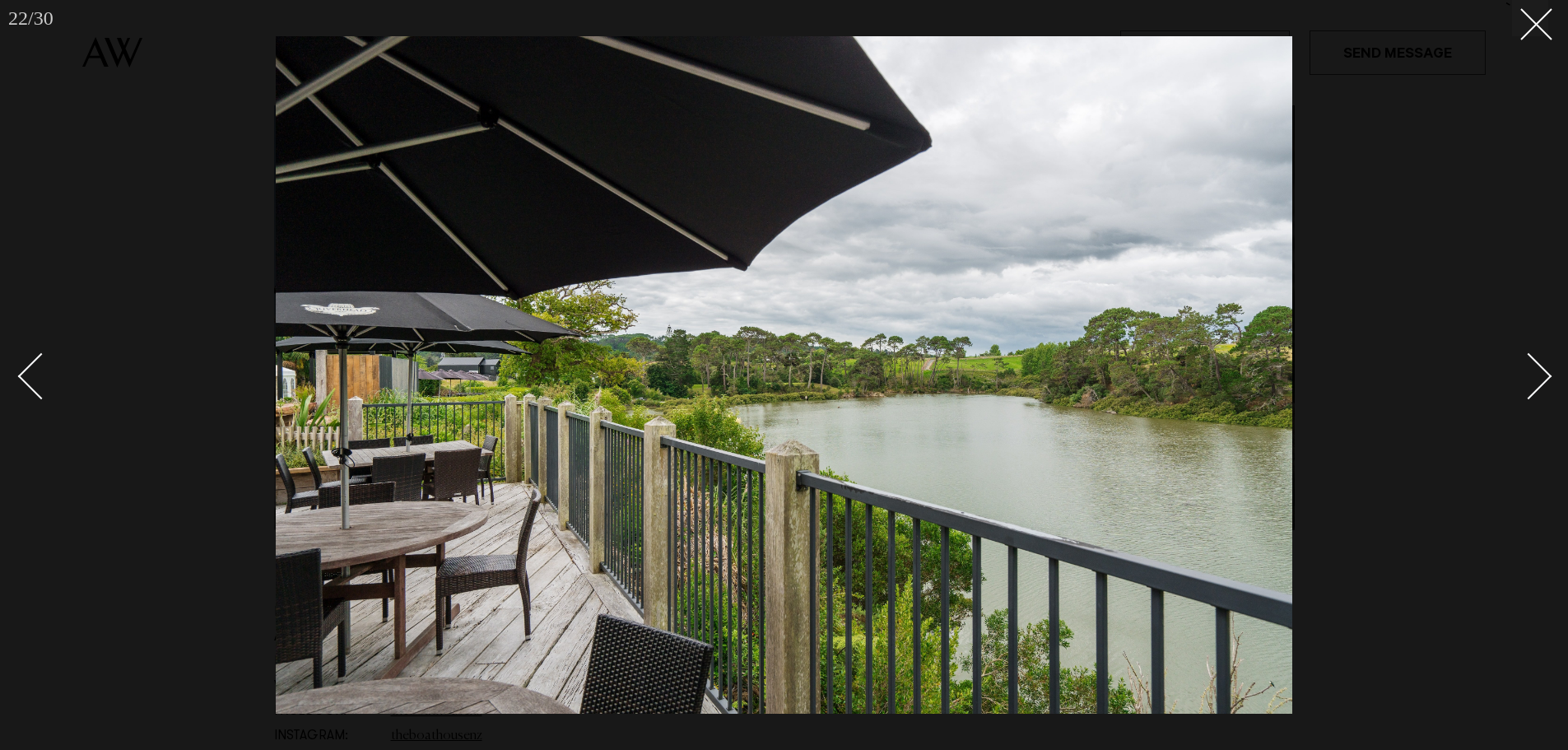
click at [1529, 378] on div "Next slide" at bounding box center [1529, 376] width 47 height 47
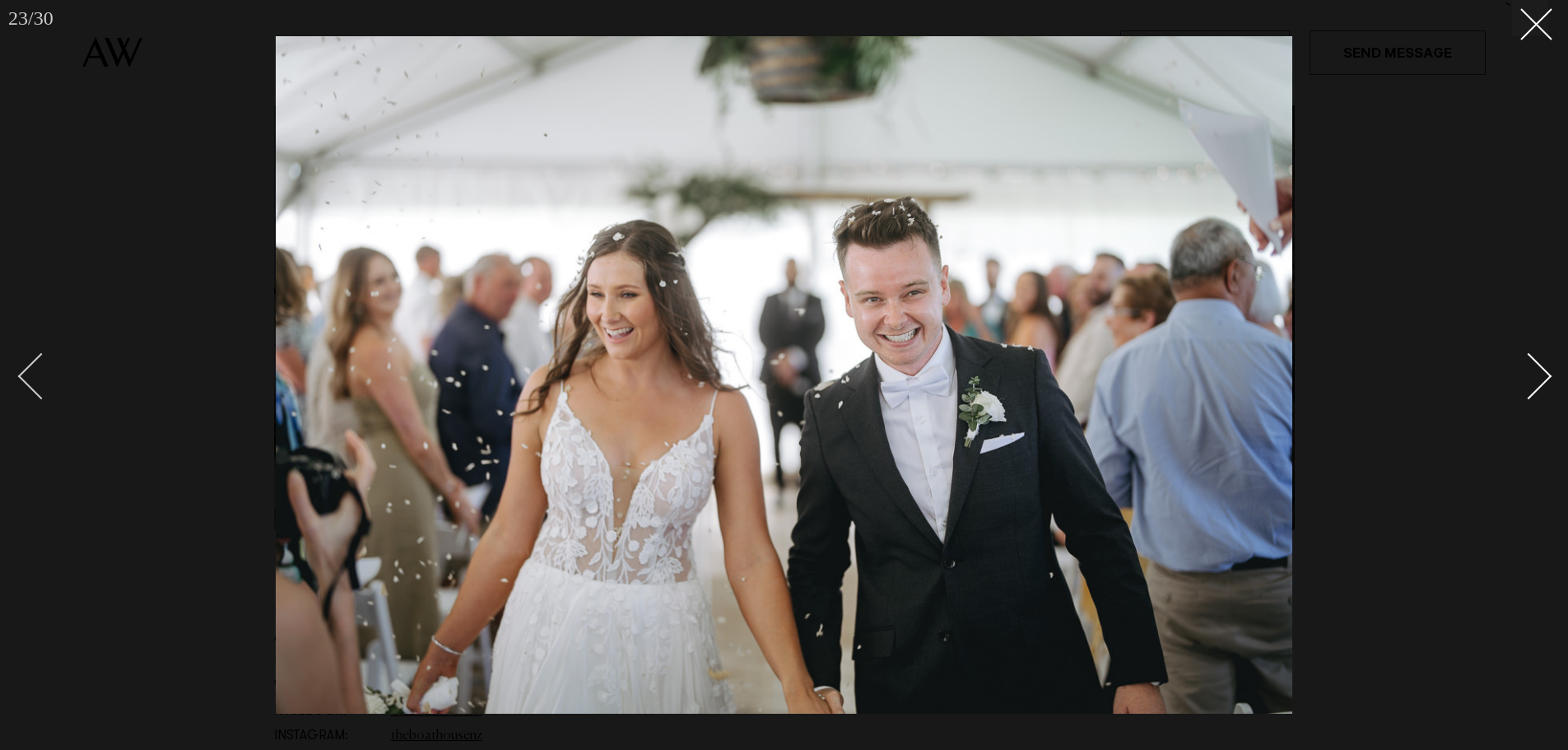
click at [32, 372] on div "Previous slide" at bounding box center [41, 376] width 47 height 47
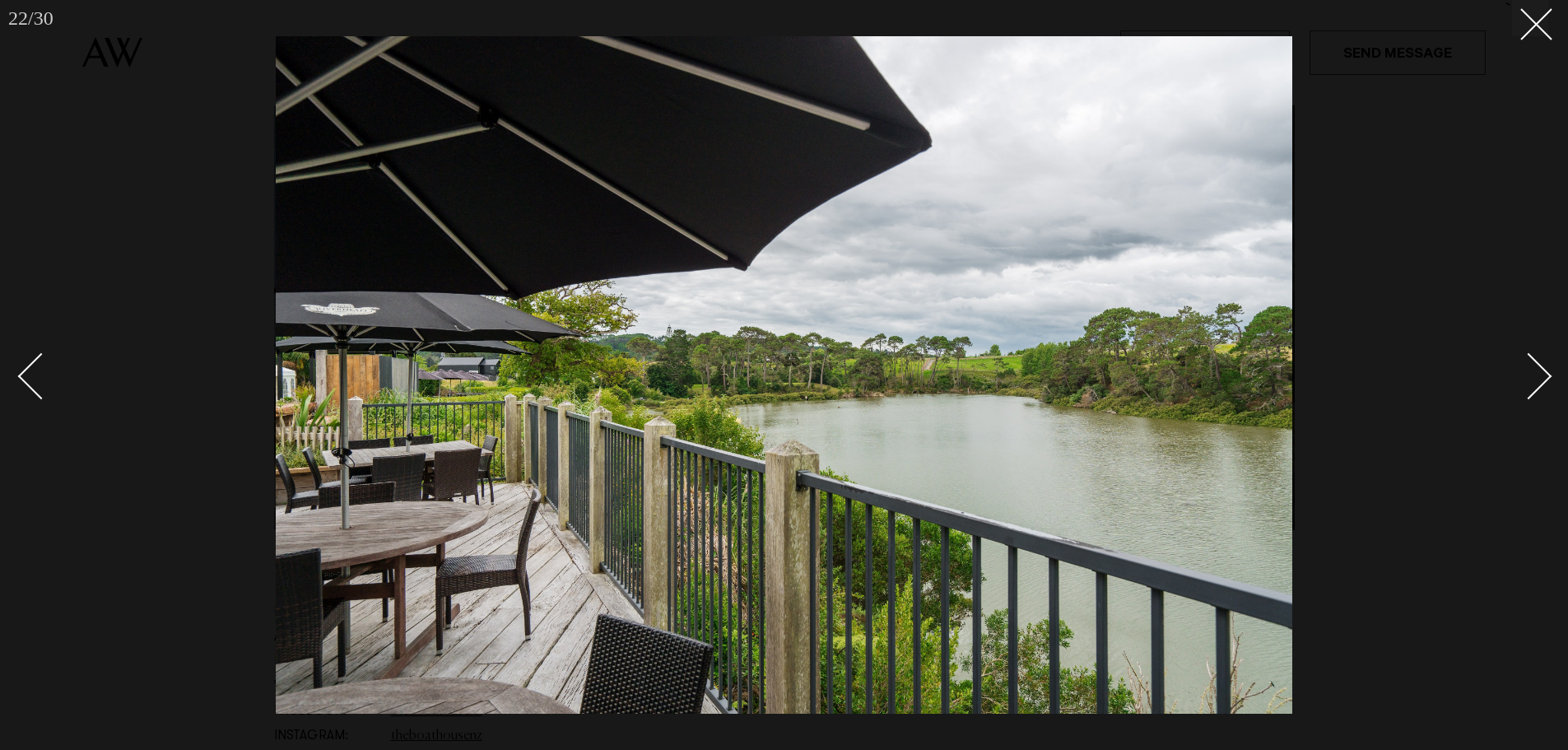
click at [1534, 377] on div "Next slide" at bounding box center [1529, 376] width 47 height 47
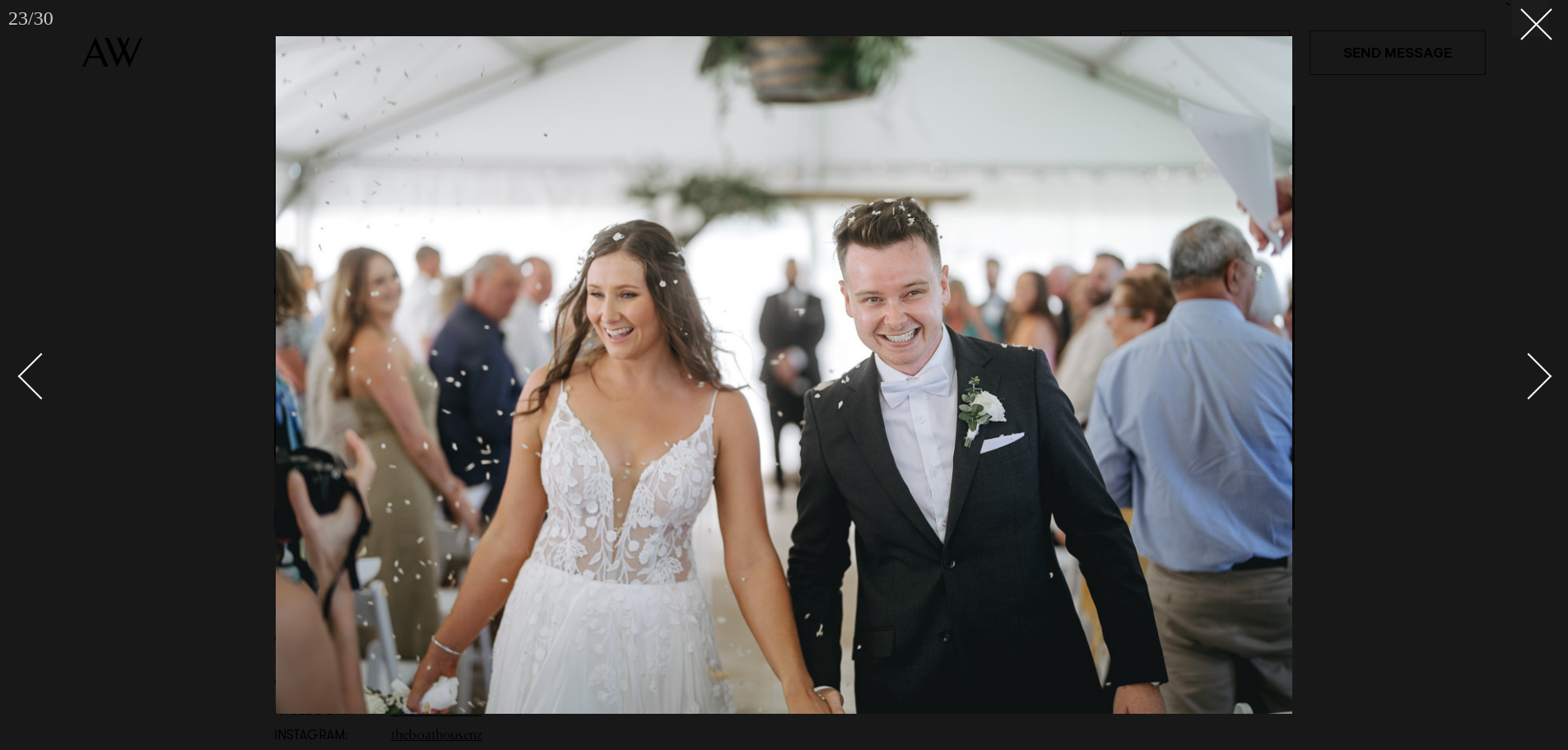
click at [1534, 377] on div "Next slide" at bounding box center [1529, 376] width 47 height 47
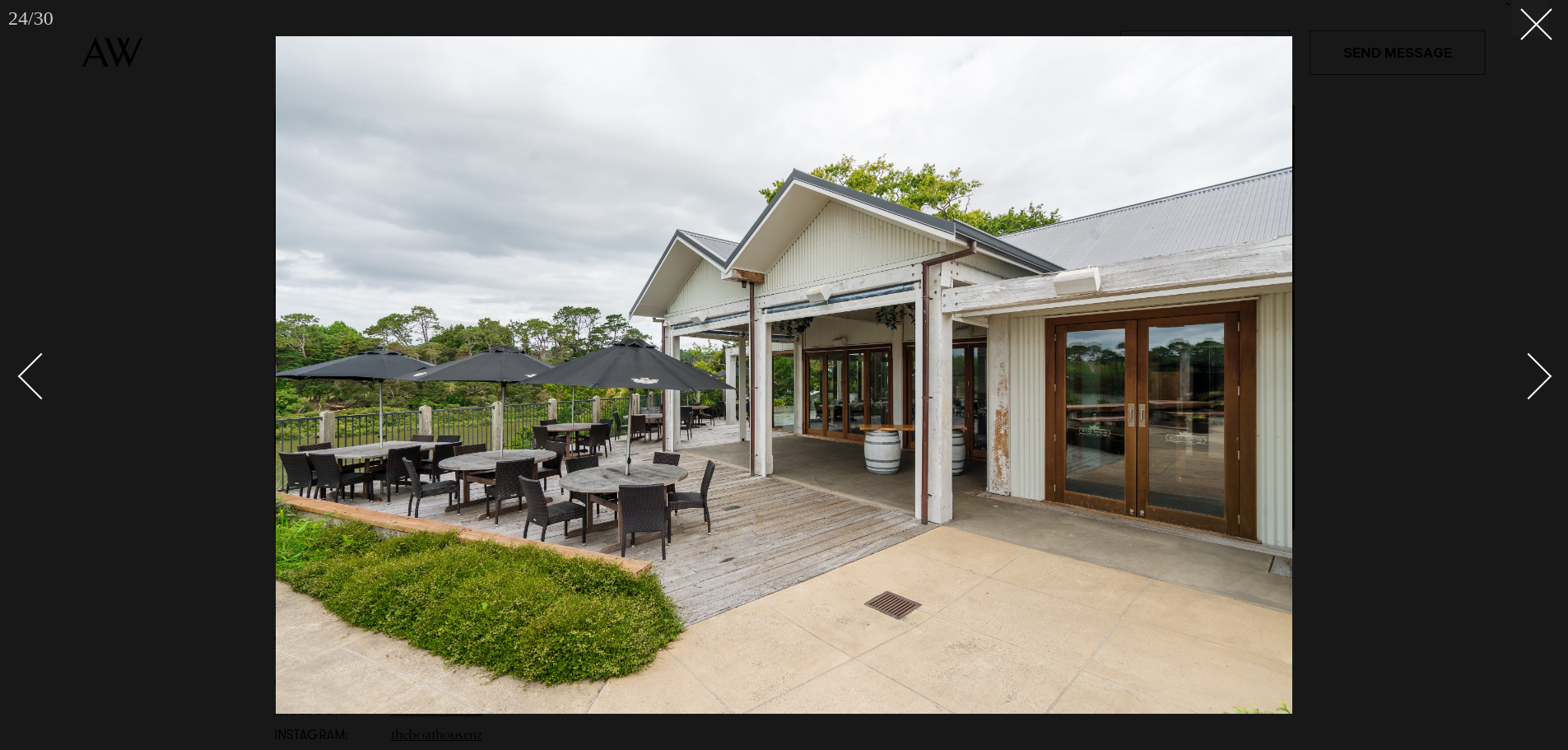
click at [1534, 377] on div "Next slide" at bounding box center [1529, 376] width 47 height 47
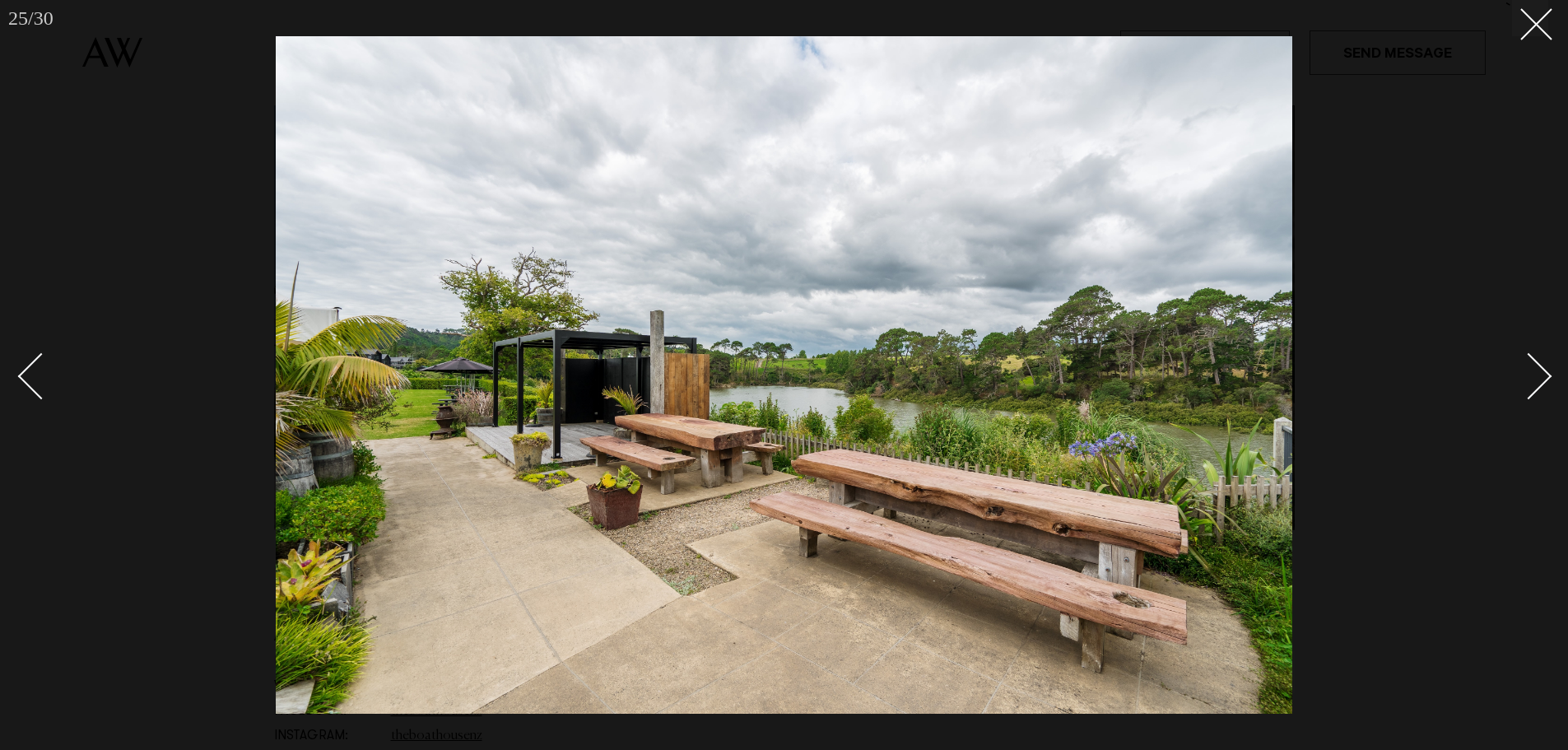
click at [1533, 375] on div "Next slide" at bounding box center [1529, 376] width 47 height 47
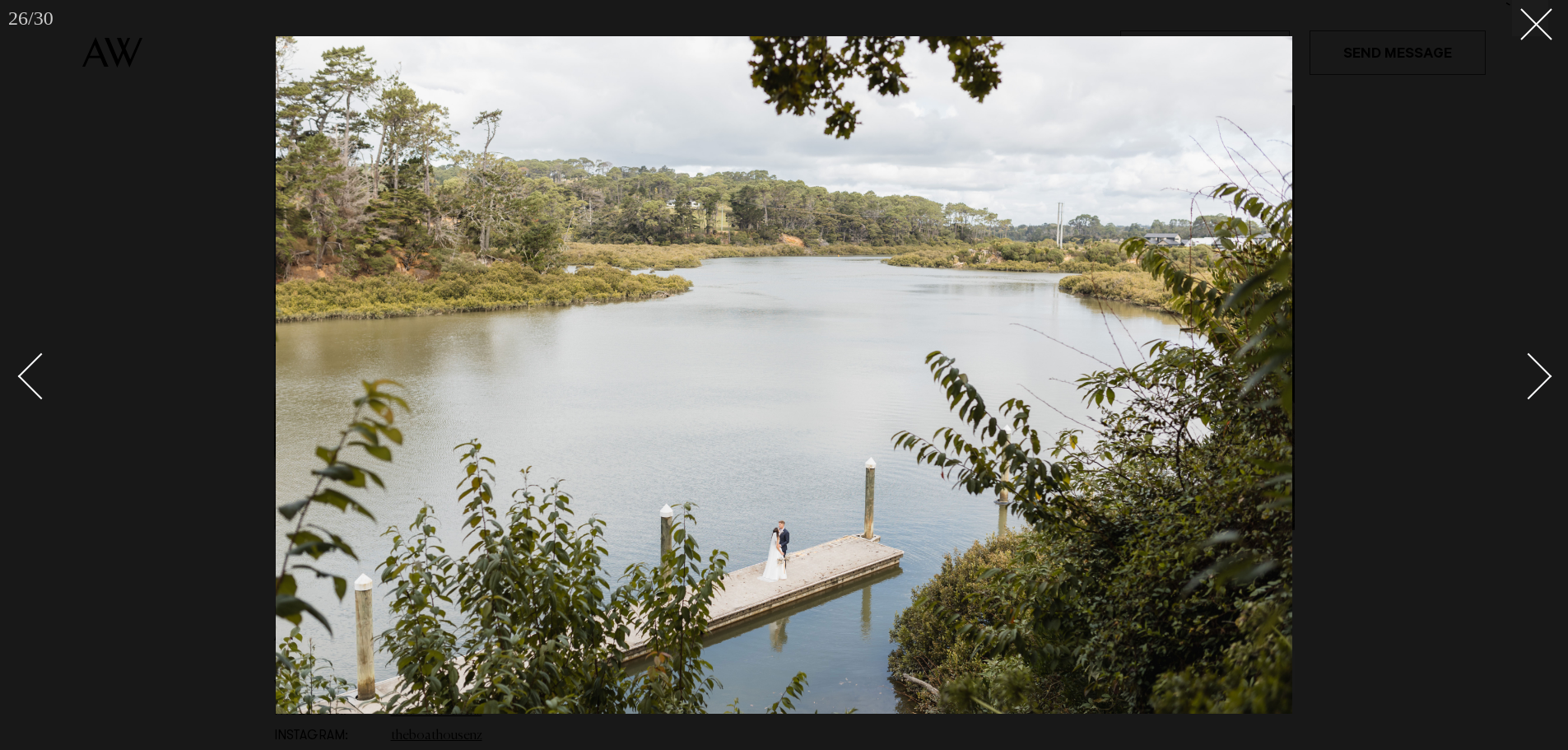
click at [1533, 375] on div "Next slide" at bounding box center [1529, 376] width 47 height 47
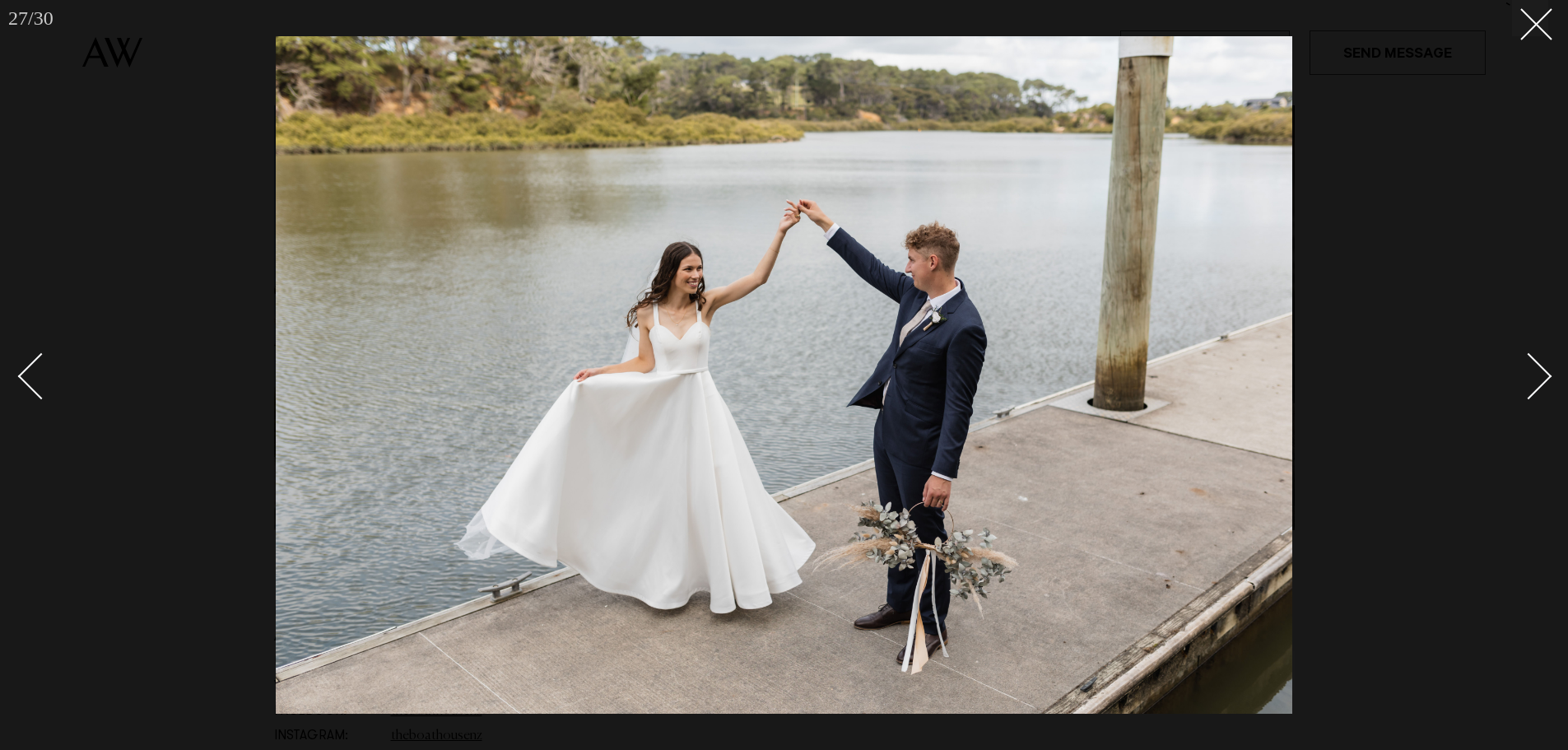
click at [1533, 375] on div "Next slide" at bounding box center [1529, 376] width 47 height 47
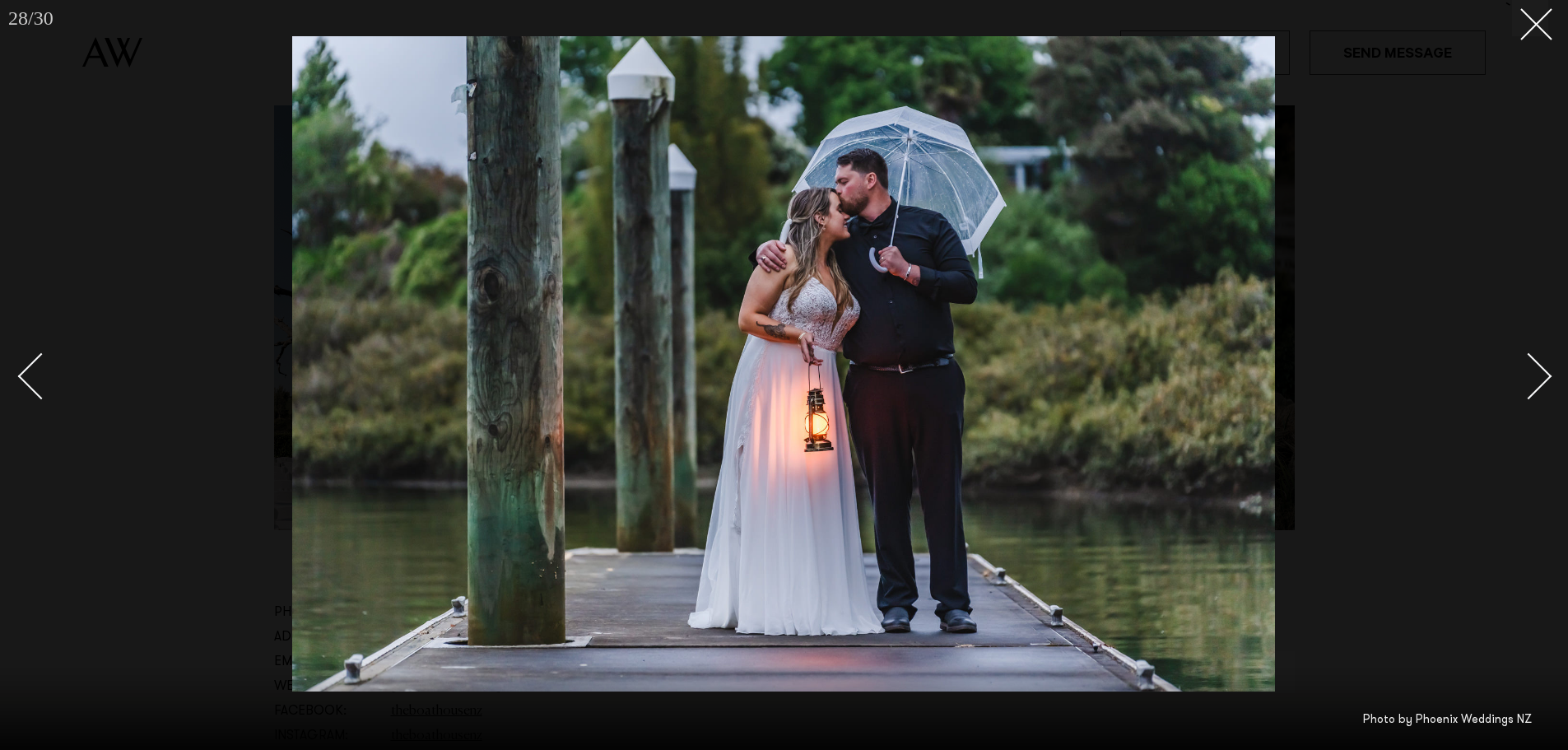
click at [1533, 375] on div "Next slide" at bounding box center [1529, 376] width 47 height 47
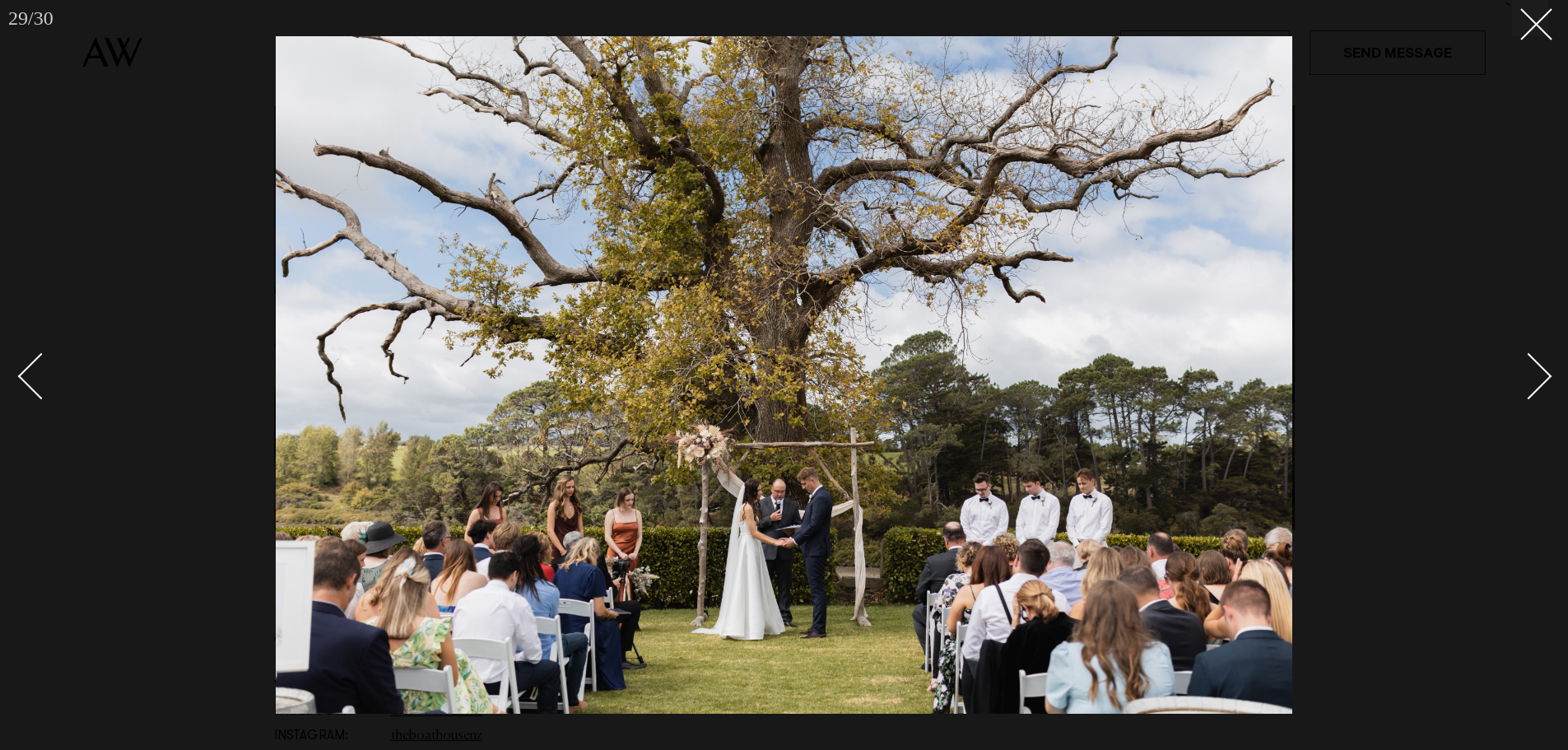
click at [1539, 388] on div "Next slide" at bounding box center [1529, 376] width 47 height 47
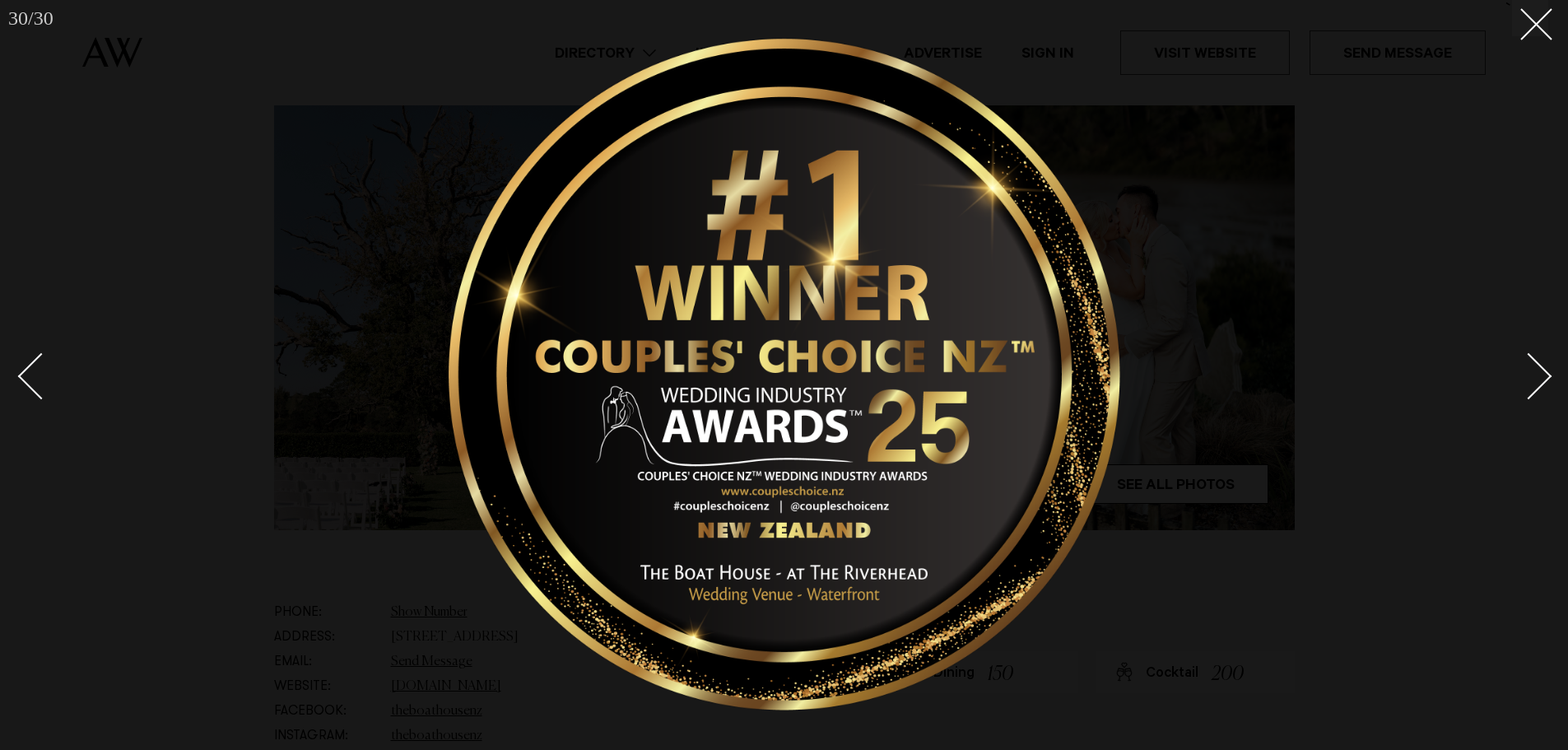
click at [1539, 388] on div "Next slide" at bounding box center [1529, 376] width 47 height 47
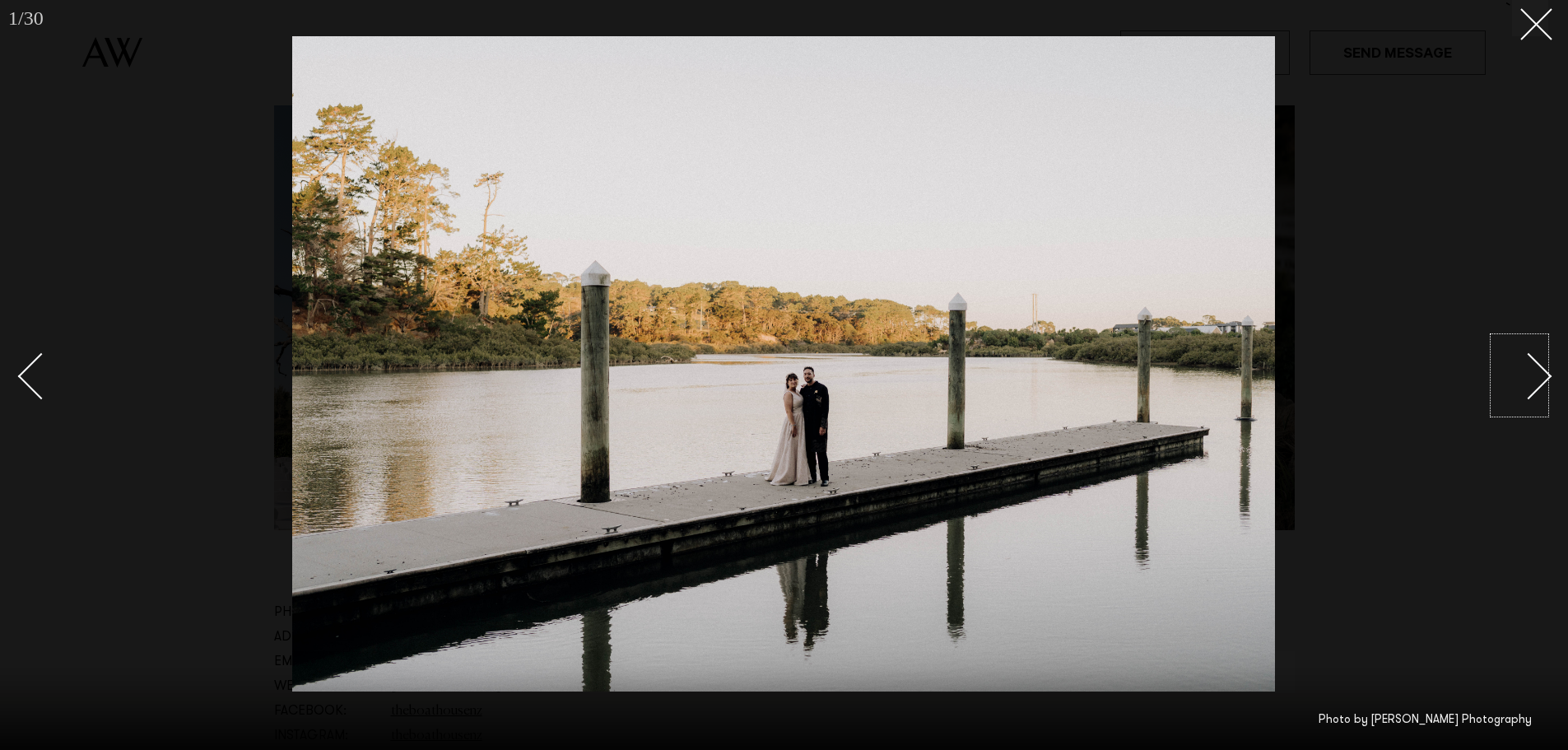
click at [1517, 365] on div "Next slide" at bounding box center [1529, 376] width 47 height 47
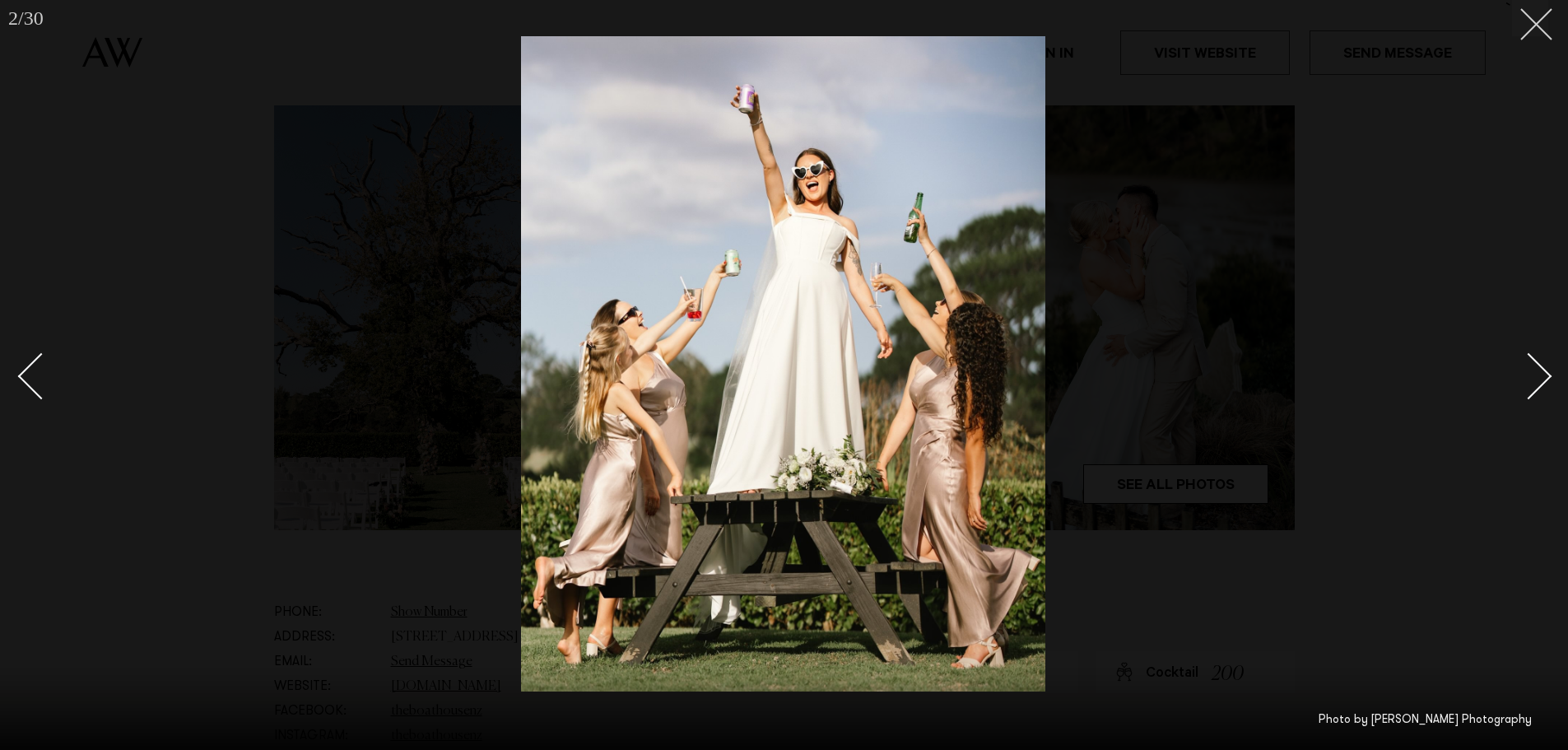
click at [1528, 21] on icon at bounding box center [1530, 18] width 20 height 20
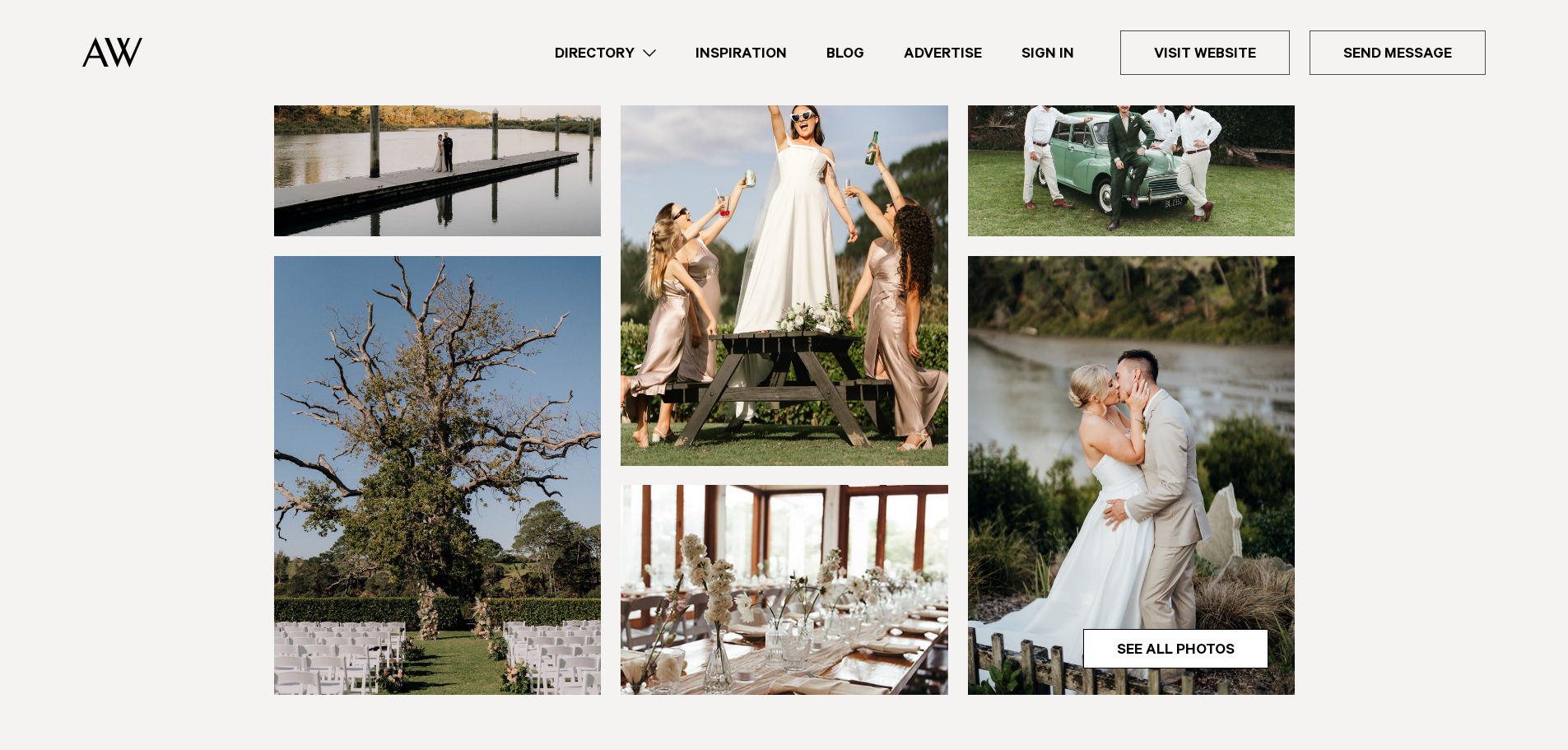
scroll to position [411, 0]
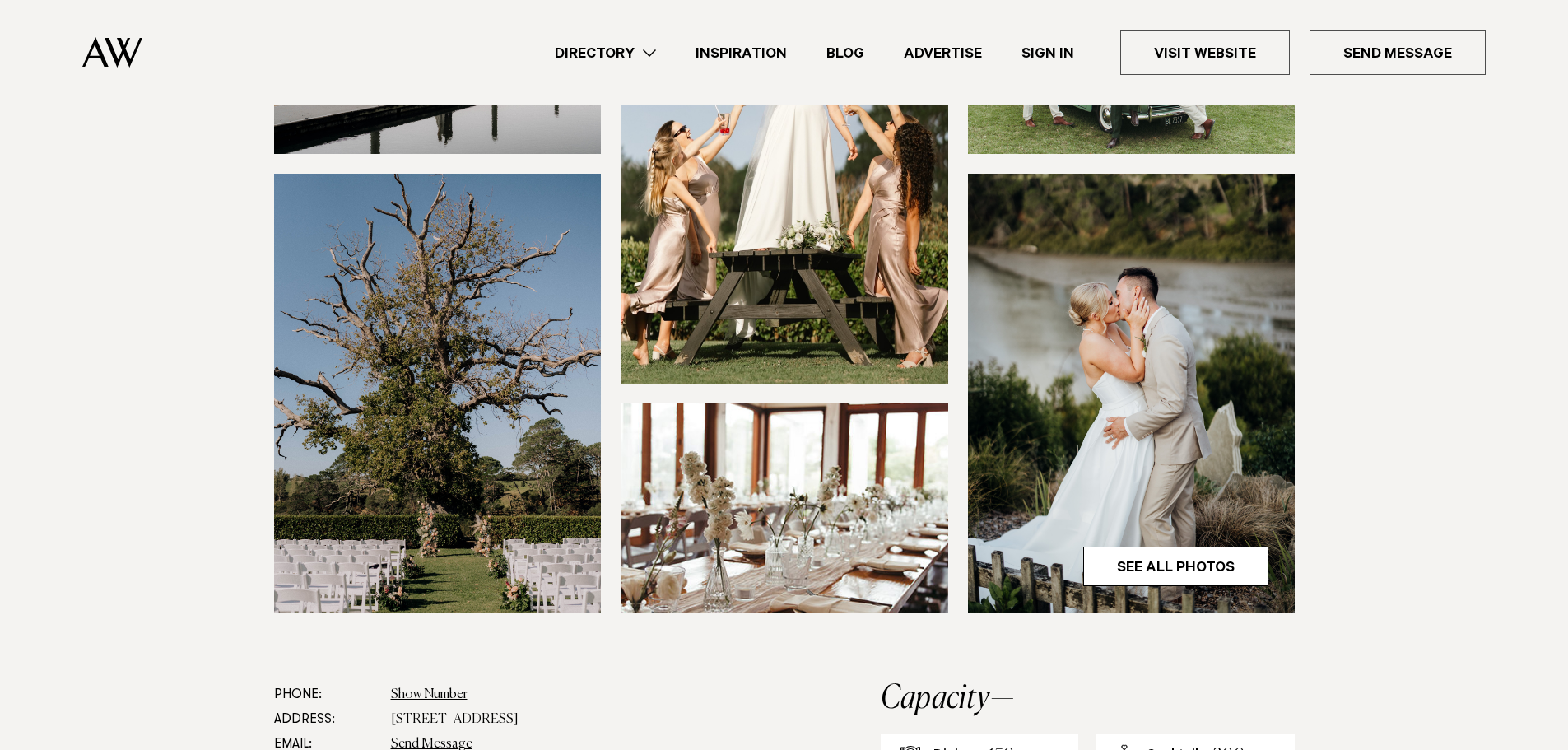
click at [125, 226] on section at bounding box center [784, 313] width 1568 height 738
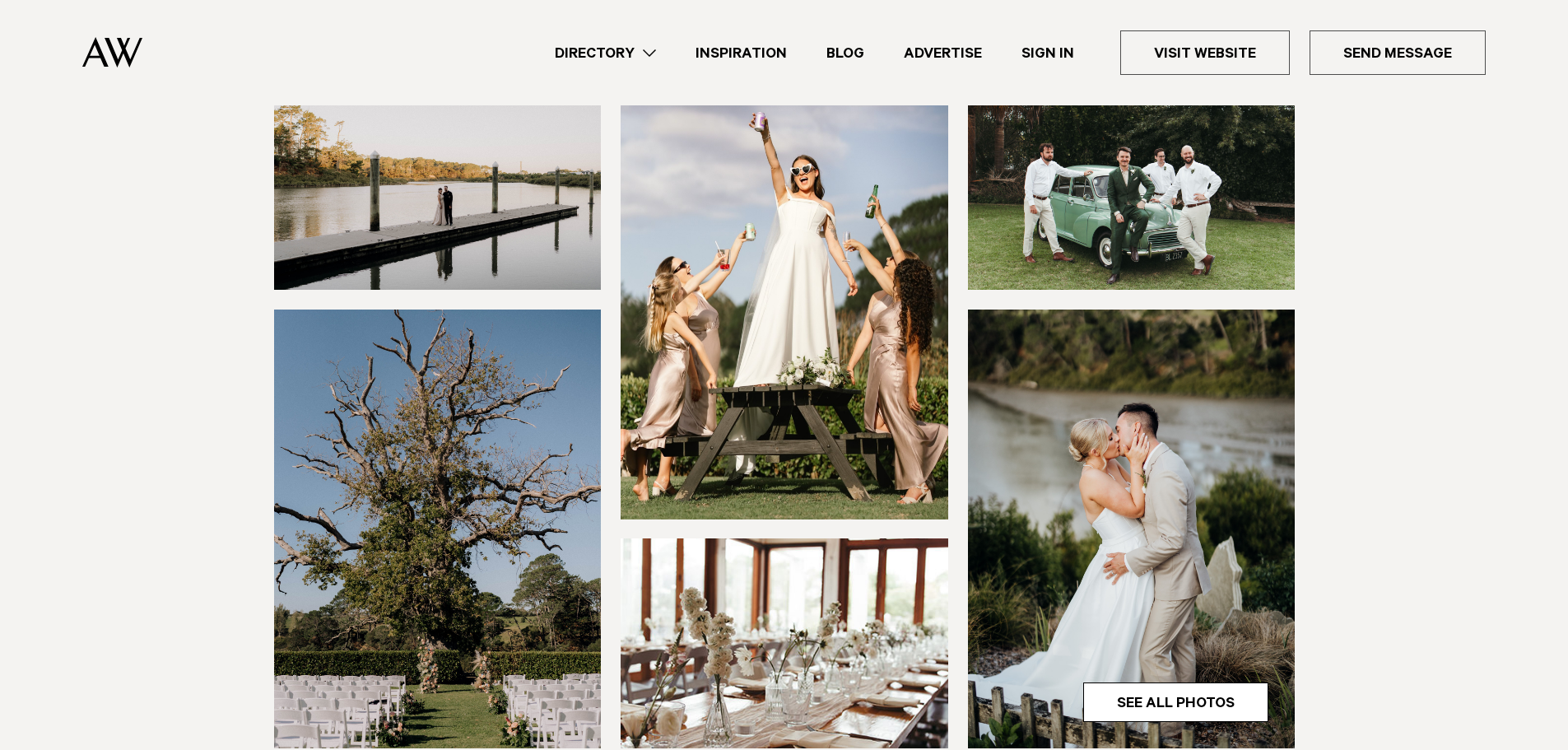
scroll to position [247, 0]
